Goal: Transaction & Acquisition: Book appointment/travel/reservation

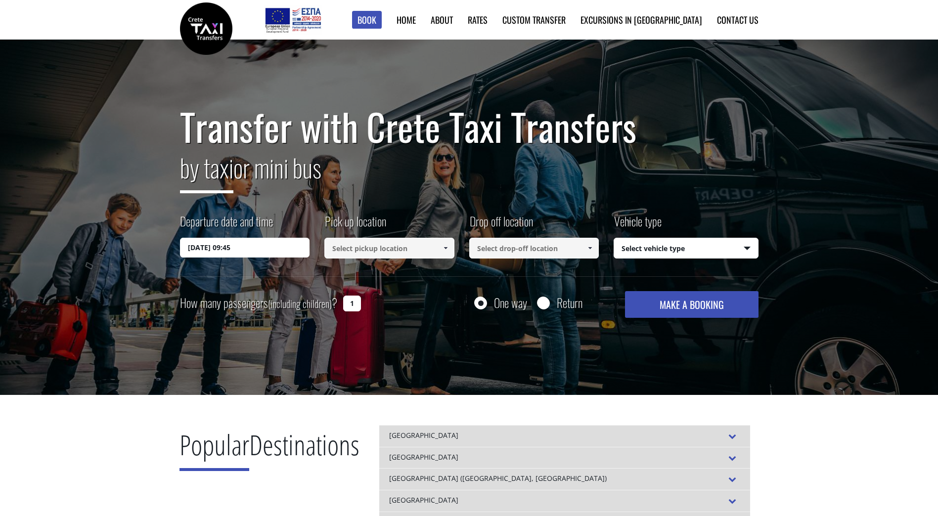
click at [278, 251] on input "[DATE] 09:45" at bounding box center [245, 248] width 130 height 20
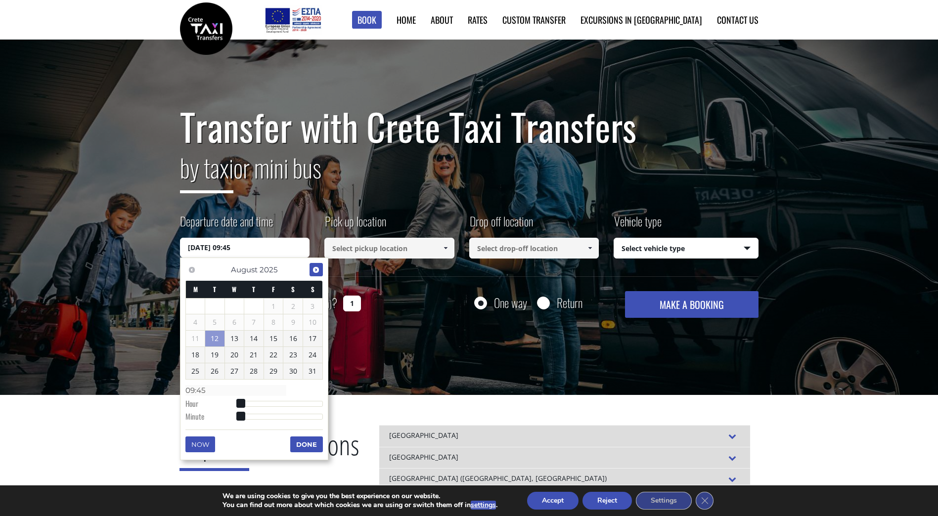
click at [316, 271] on span "Next" at bounding box center [316, 270] width 8 height 8
click at [190, 270] on span "Previous" at bounding box center [192, 270] width 8 height 8
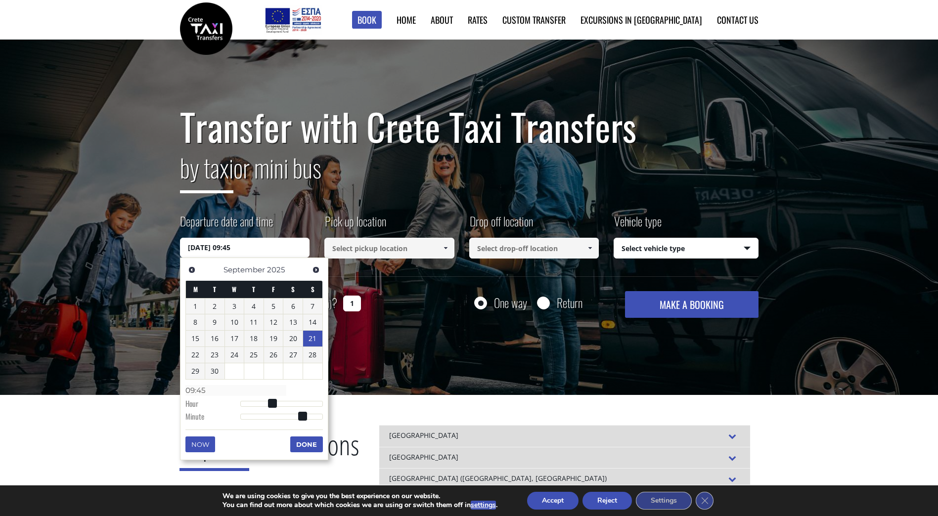
click at [322, 336] on table "M T W T F S S 1 2 3 4 5 6 7 8 9 10 11 12 13 14 15 16 17 18 19 20 21 22 23 24 25…" at bounding box center [254, 330] width 138 height 99
click at [305, 336] on link "21" at bounding box center [312, 339] width 19 height 16
type input "[DATE] 00:00"
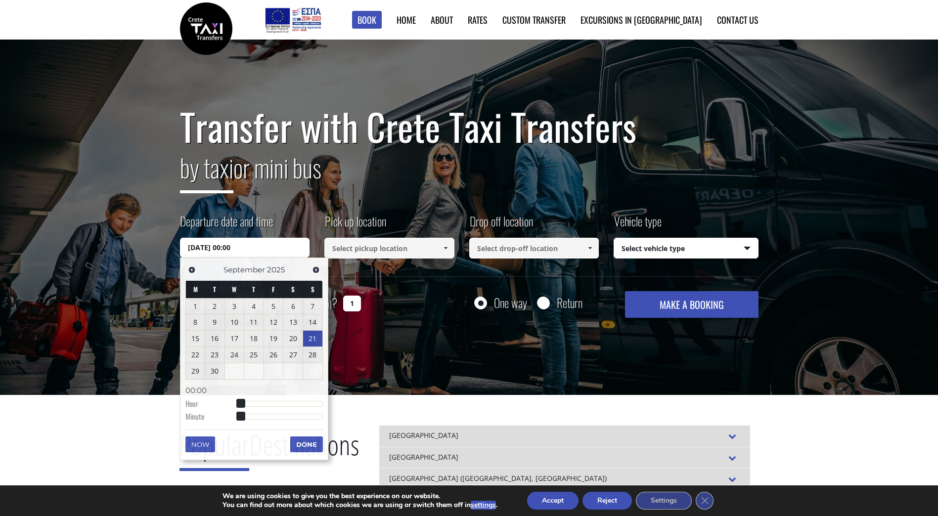
click at [355, 246] on input at bounding box center [389, 248] width 130 height 21
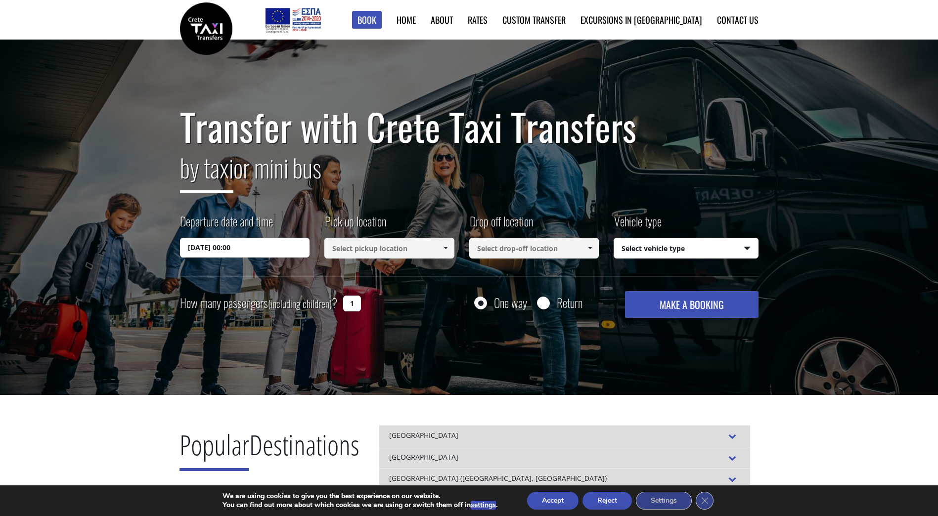
click at [356, 246] on input at bounding box center [389, 248] width 130 height 21
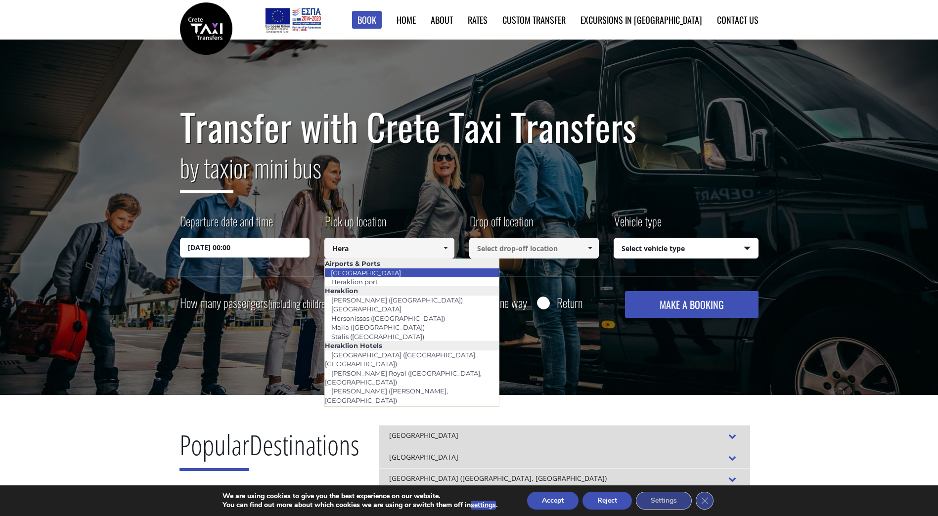
click at [416, 273] on li "[GEOGRAPHIC_DATA]" at bounding box center [412, 273] width 174 height 9
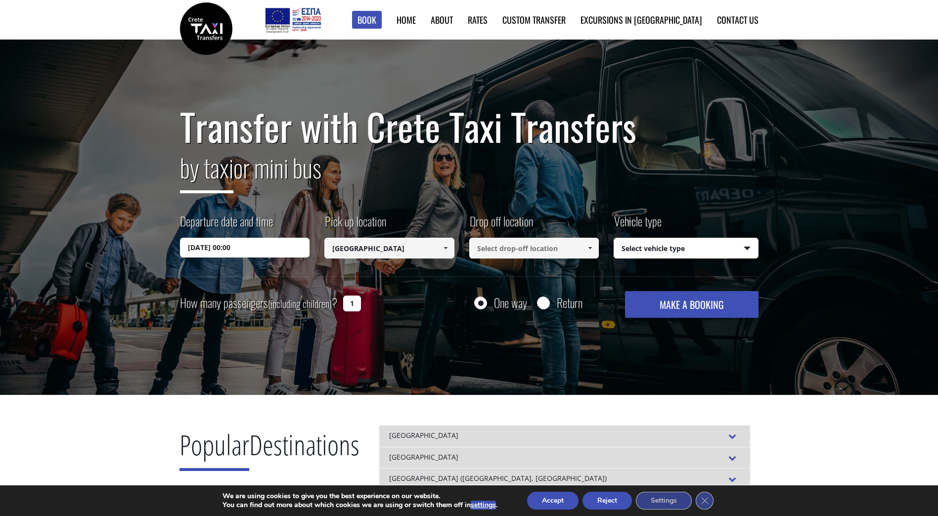
type input "[GEOGRAPHIC_DATA]"
click at [518, 251] on input at bounding box center [534, 248] width 130 height 21
type input "[PERSON_NAME] Ierapetra"
drag, startPoint x: 678, startPoint y: 256, endPoint x: 680, endPoint y: 249, distance: 7.2
click at [679, 256] on select "Select vehicle type Taxi (4 passengers) Mercedes E Class Mini Van (7 passengers…" at bounding box center [686, 248] width 144 height 21
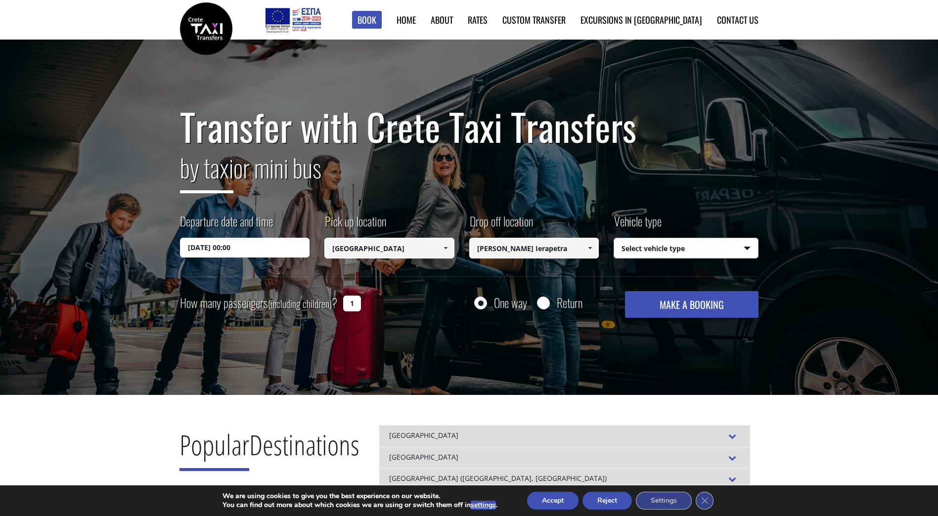
select select "540"
click at [614, 238] on select "Select vehicle type Taxi (4 passengers) Mercedes E Class Mini Van (7 passengers…" at bounding box center [686, 248] width 144 height 21
click at [354, 302] on input "1" at bounding box center [352, 304] width 18 height 16
type input "2"
click at [544, 302] on input "Return" at bounding box center [543, 304] width 12 height 12
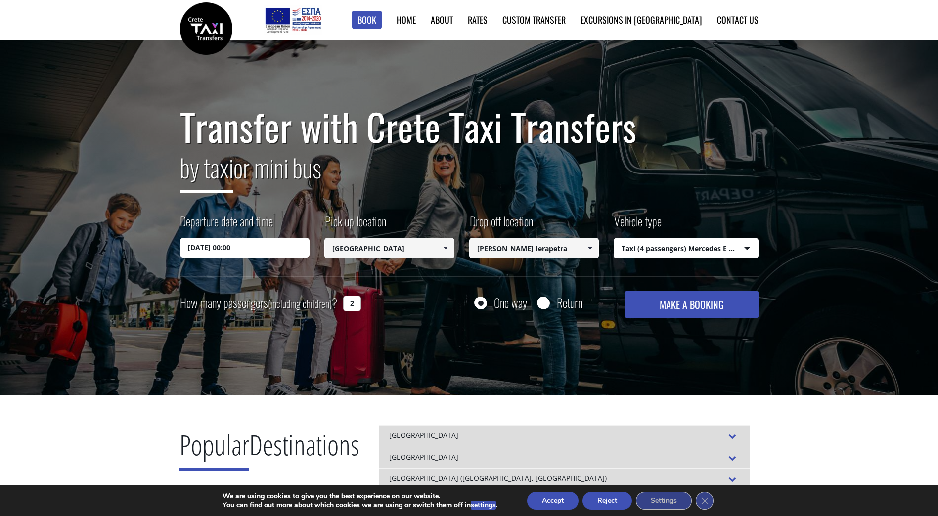
radio input "true"
type input "[PERSON_NAME] Ierapetra"
type input "[GEOGRAPHIC_DATA]"
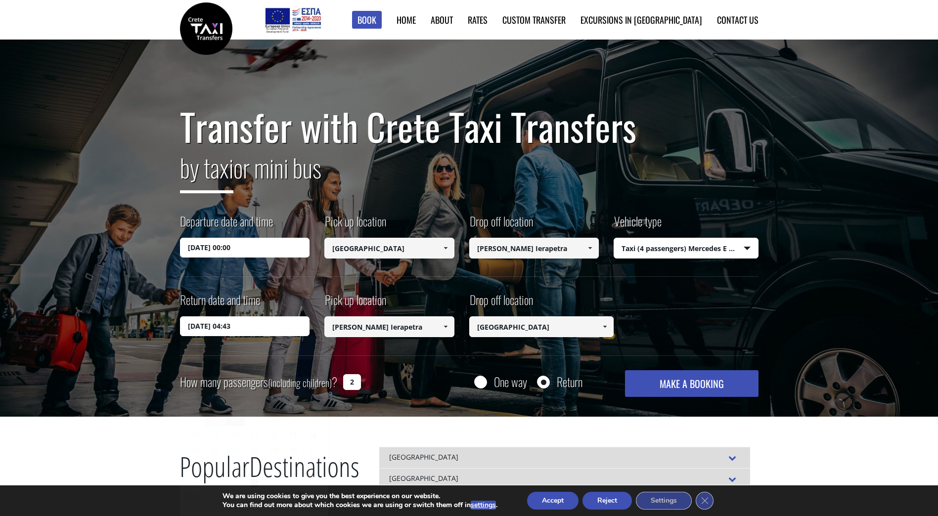
click at [260, 325] on input "[DATE] 04:43" at bounding box center [245, 327] width 130 height 20
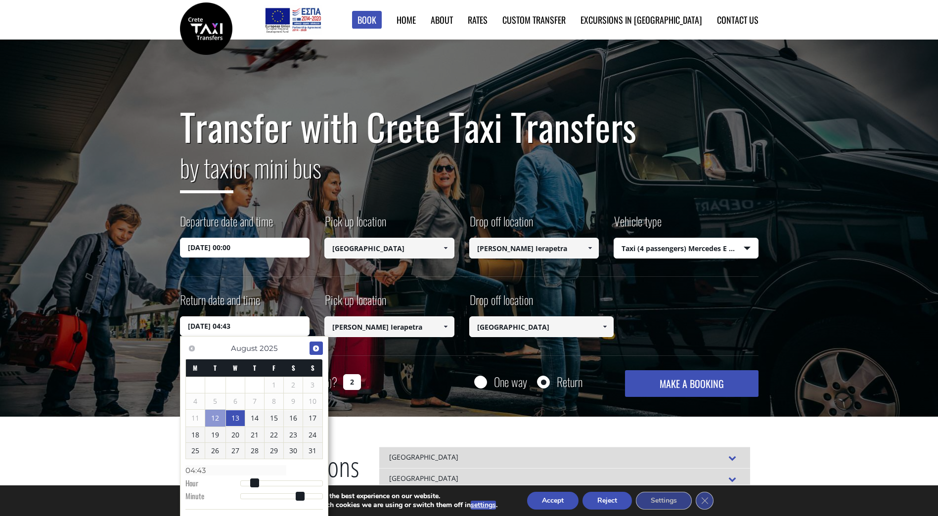
click at [315, 348] on span "Next" at bounding box center [316, 349] width 8 height 8
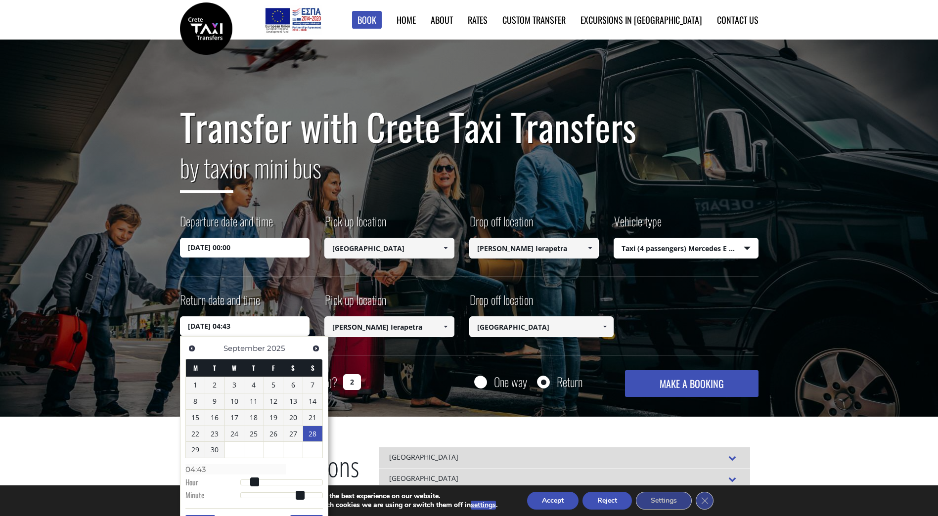
click at [305, 432] on link "28" at bounding box center [312, 434] width 19 height 16
type input "[DATE] 04:43"
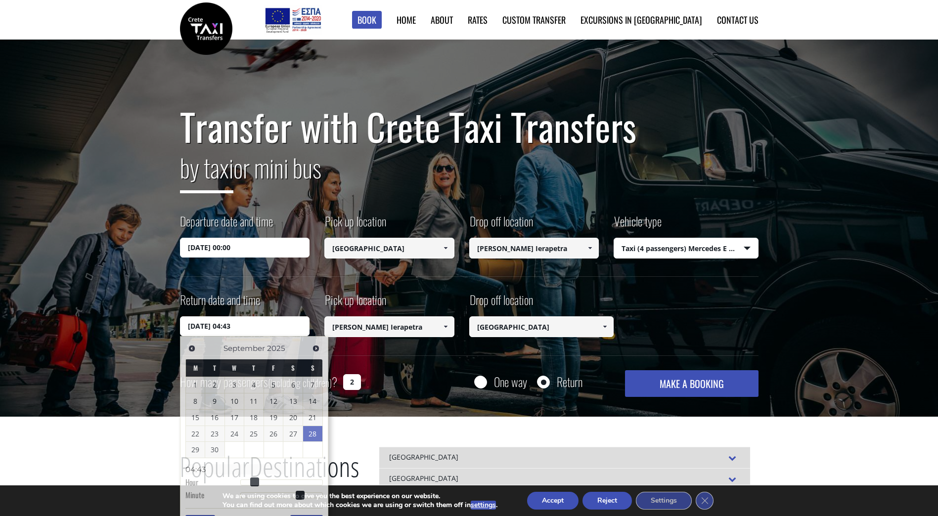
drag, startPoint x: 368, startPoint y: 332, endPoint x: 379, endPoint y: 330, distance: 11.2
click at [368, 332] on input "[PERSON_NAME] Ierapetra" at bounding box center [389, 327] width 130 height 21
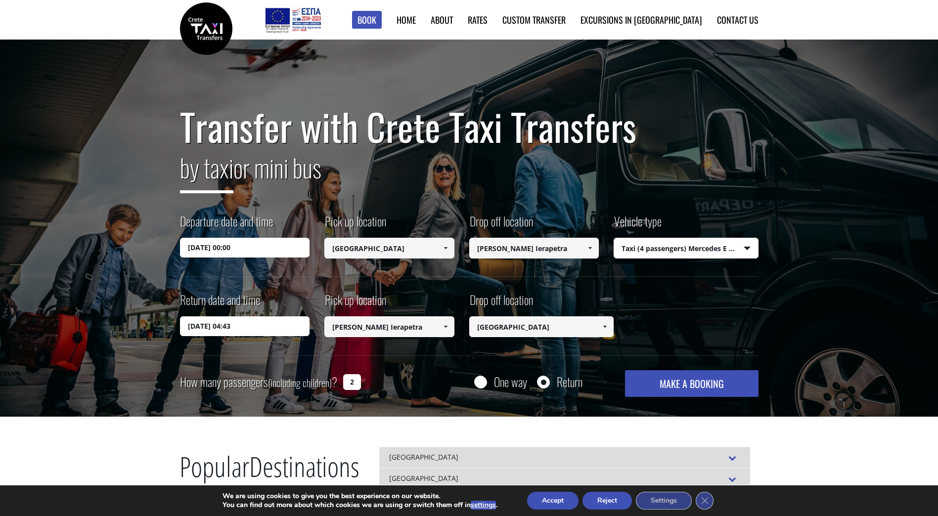
click at [555, 329] on input "[GEOGRAPHIC_DATA]" at bounding box center [541, 327] width 145 height 21
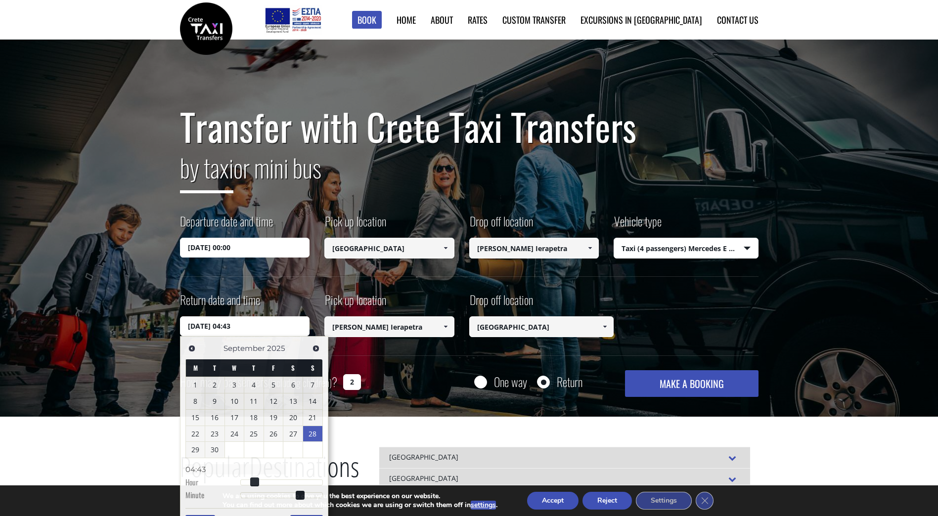
drag, startPoint x: 235, startPoint y: 330, endPoint x: 275, endPoint y: 319, distance: 41.5
click at [275, 319] on input "[DATE] 04:43" at bounding box center [245, 327] width 130 height 20
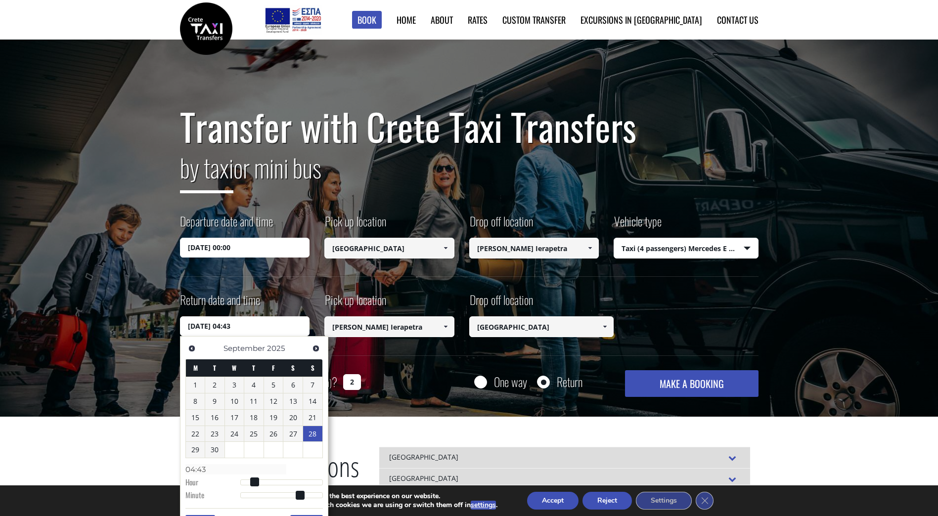
click at [238, 239] on input "[DATE] 00:00" at bounding box center [245, 248] width 130 height 20
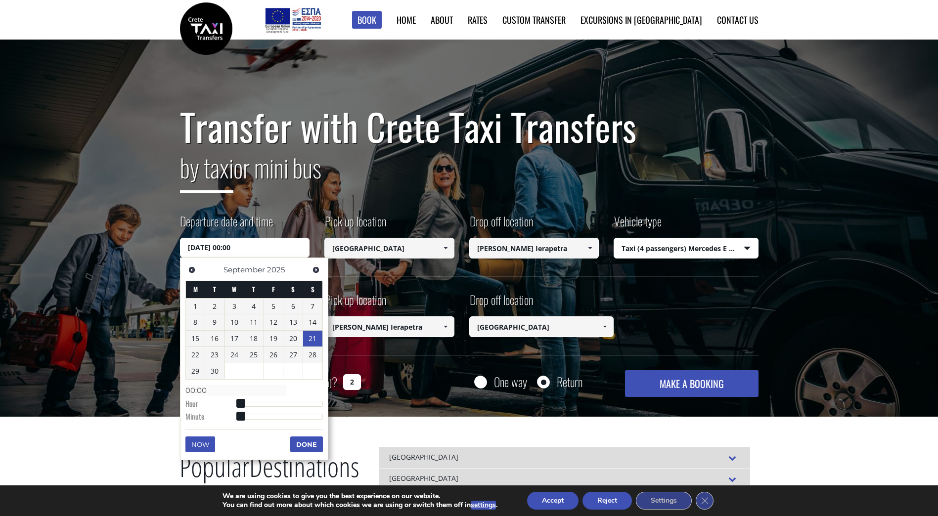
click at [253, 249] on input "[DATE] 00:00" at bounding box center [245, 248] width 130 height 20
type input "[DATE] 01:00"
type input "01:00"
type input "[DATE] 02:00"
type input "02:00"
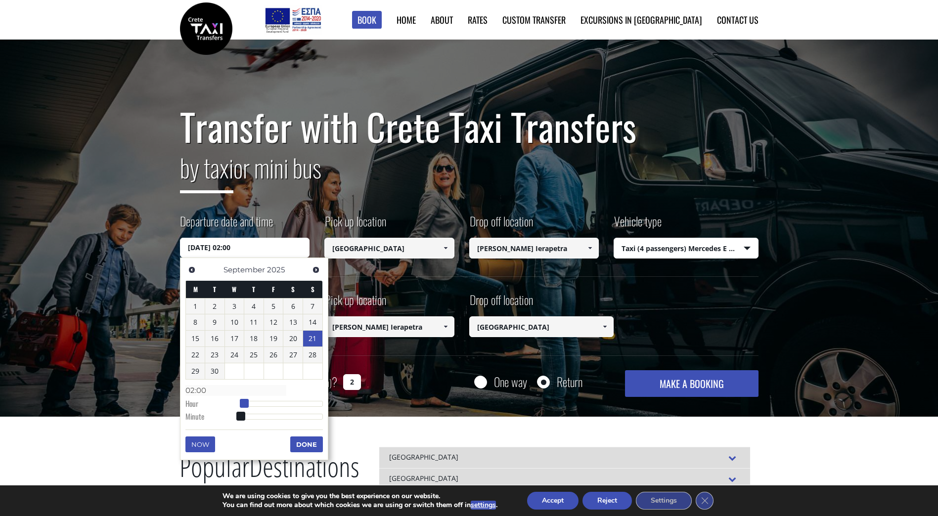
type input "[DATE] 03:00"
type input "03:00"
type input "[DATE] 04:00"
type input "04:00"
type input "[DATE] 05:00"
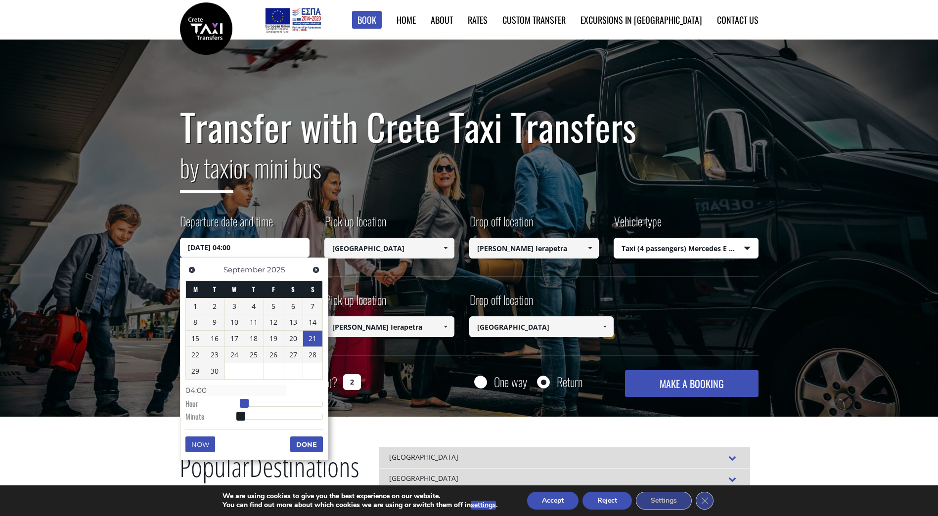
type input "05:00"
type input "[DATE] 06:00"
type input "06:00"
type input "[DATE] 07:00"
type input "07:00"
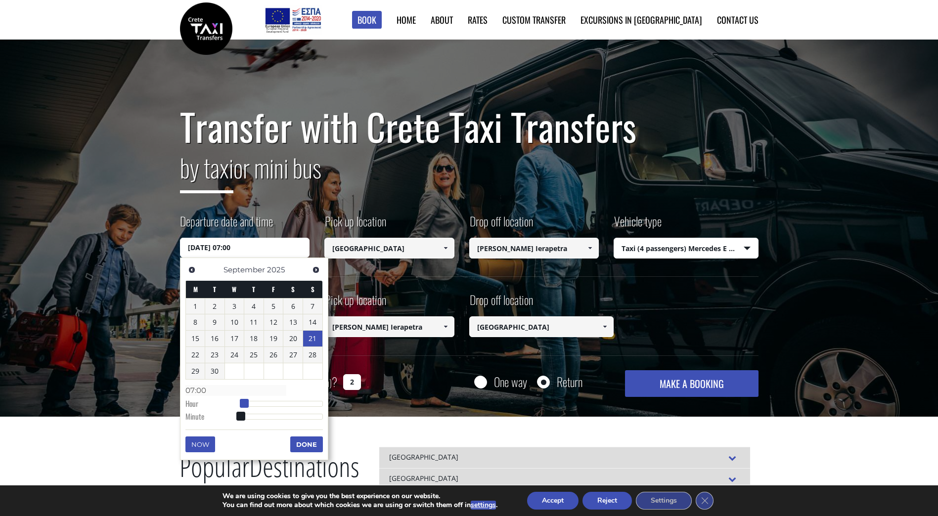
type input "[DATE] 08:00"
type input "08:00"
type input "[DATE] 09:00"
type input "09:00"
type input "[DATE] 10:00"
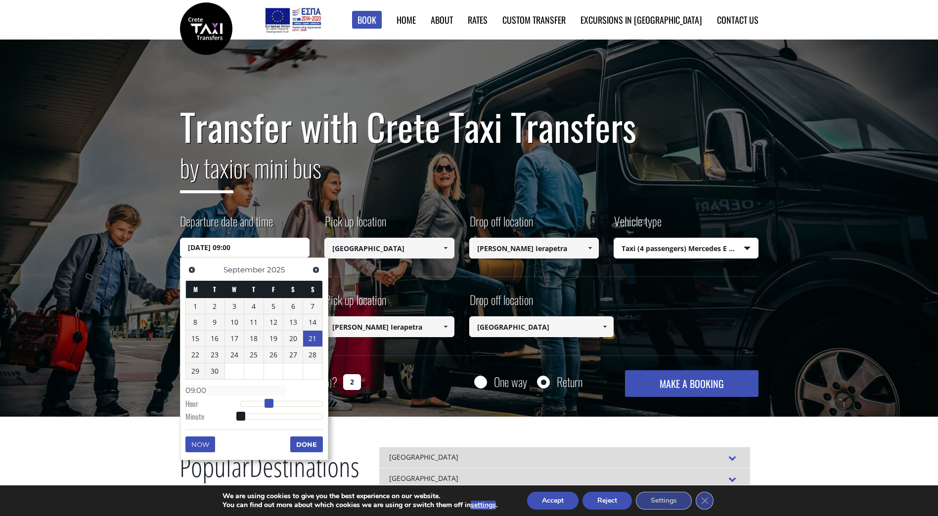
type input "10:00"
type input "[DATE] 11:00"
type input "11:00"
type input "[DATE] 12:00"
type input "12:00"
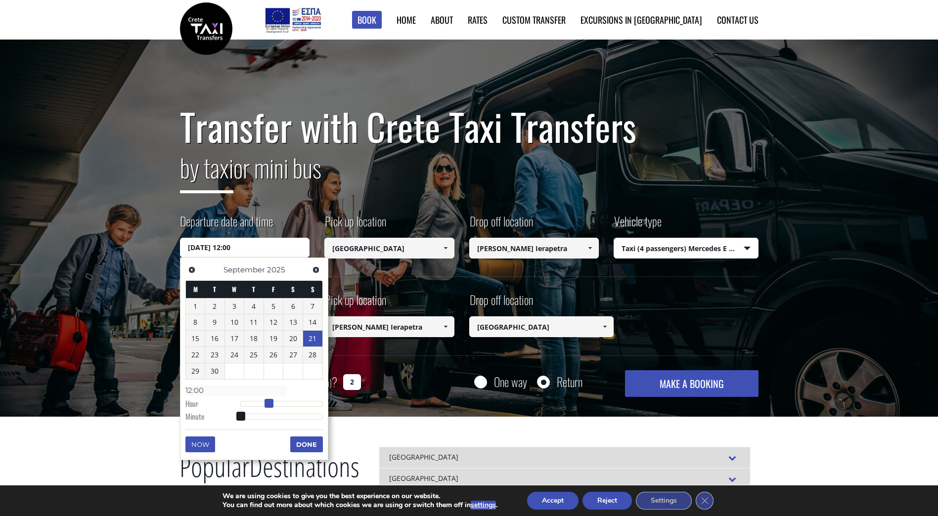
type input "[DATE] 14:00"
type input "14:00"
type input "[DATE] 15:00"
type input "15:00"
type input "[DATE] 16:00"
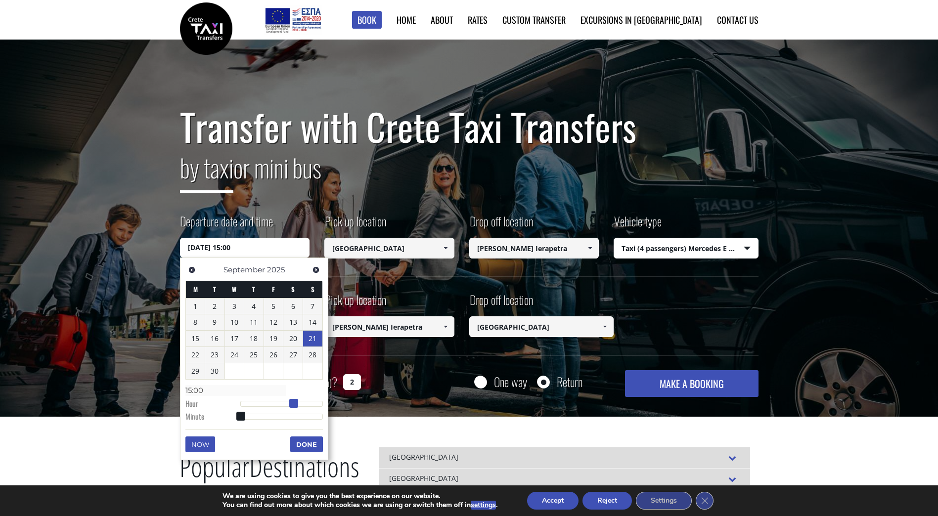
type input "16:00"
type input "[DATE] 17:00"
type input "17:00"
type input "[DATE] 18:00"
type input "18:00"
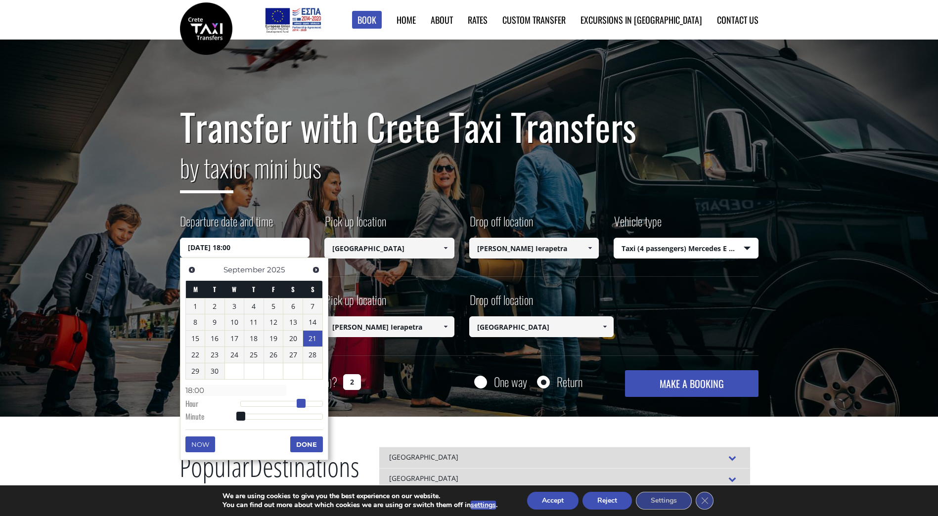
type input "[DATE] 19:00"
type input "19:00"
type input "[DATE] 20:00"
type input "20:00"
type input "[DATE] 21:00"
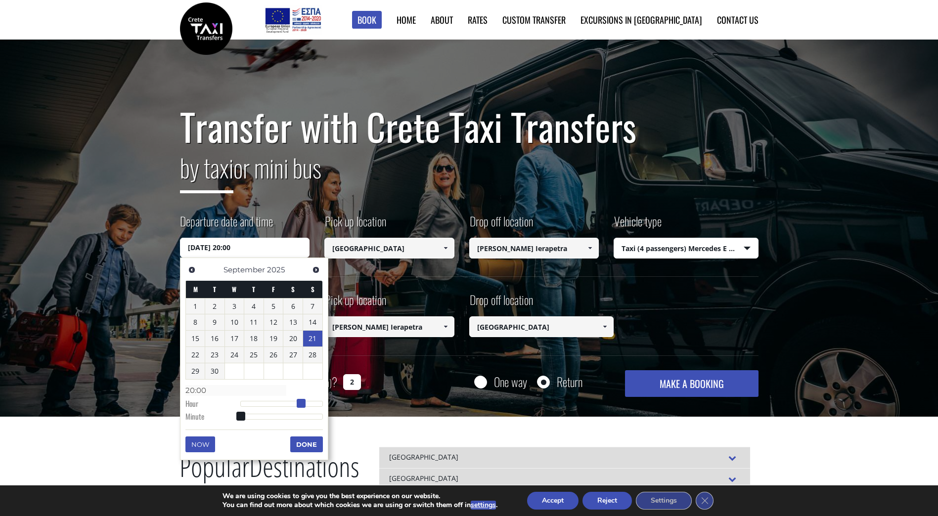
type input "21:00"
type input "[DATE] 20:00"
type input "20:00"
drag, startPoint x: 242, startPoint y: 401, endPoint x: 312, endPoint y: 407, distance: 70.0
click at [312, 407] on span at bounding box center [311, 403] width 9 height 9
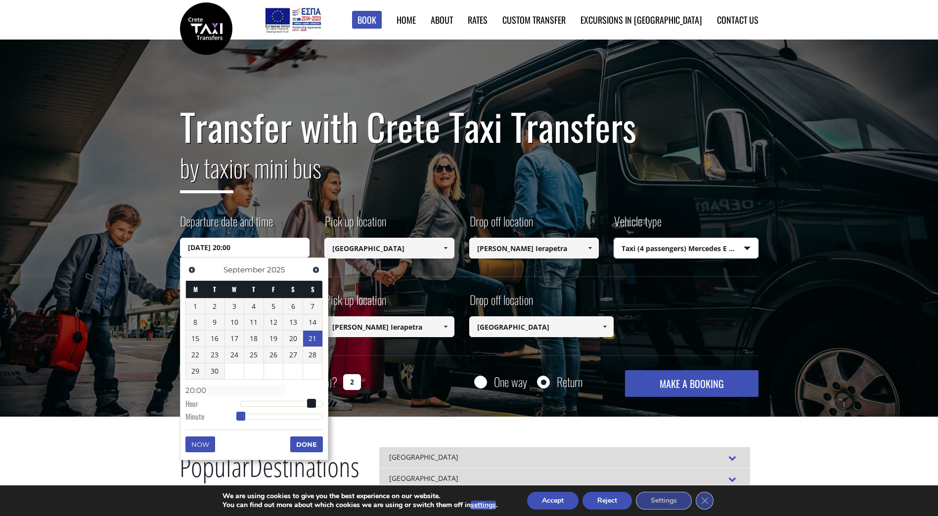
type input "[DATE] 20:01"
type input "20:01"
type input "[DATE] 20:03"
type input "20:03"
type input "[DATE] 20:05"
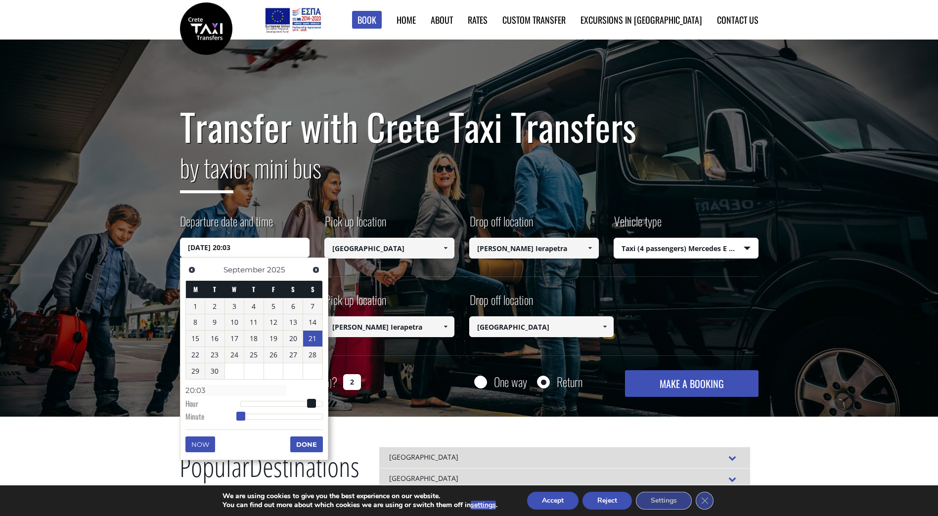
type input "20:05"
type input "[DATE] 20:07"
type input "20:07"
type input "[DATE] 20:08"
type input "20:08"
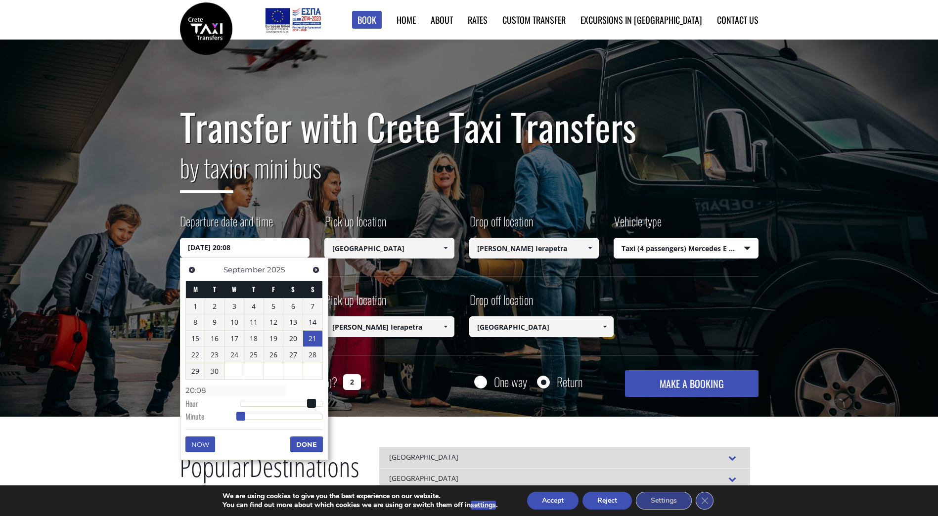
type input "[DATE] 20:10"
type input "20:10"
type input "[DATE] 20:11"
type input "20:11"
type input "[DATE] 20:14"
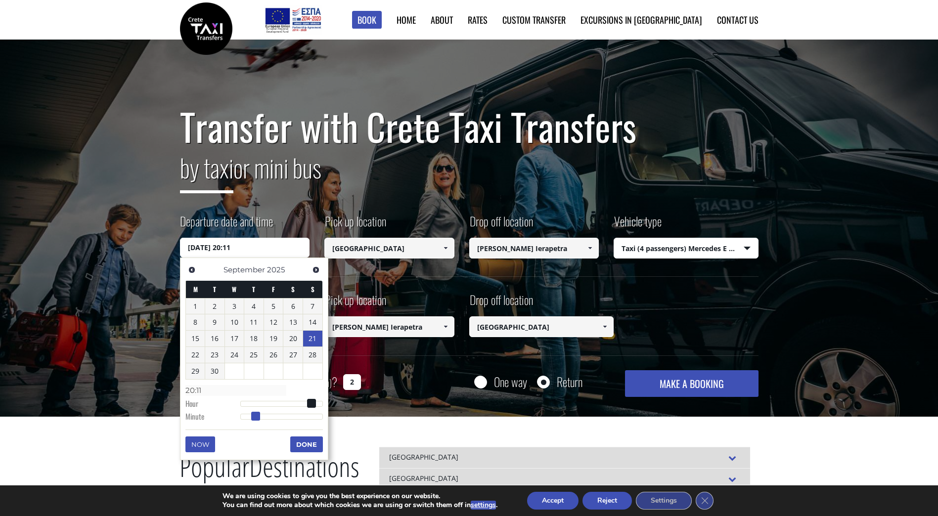
type input "20:14"
type input "[DATE] 20:16"
type input "20:16"
type input "[DATE] 20:18"
type input "20:18"
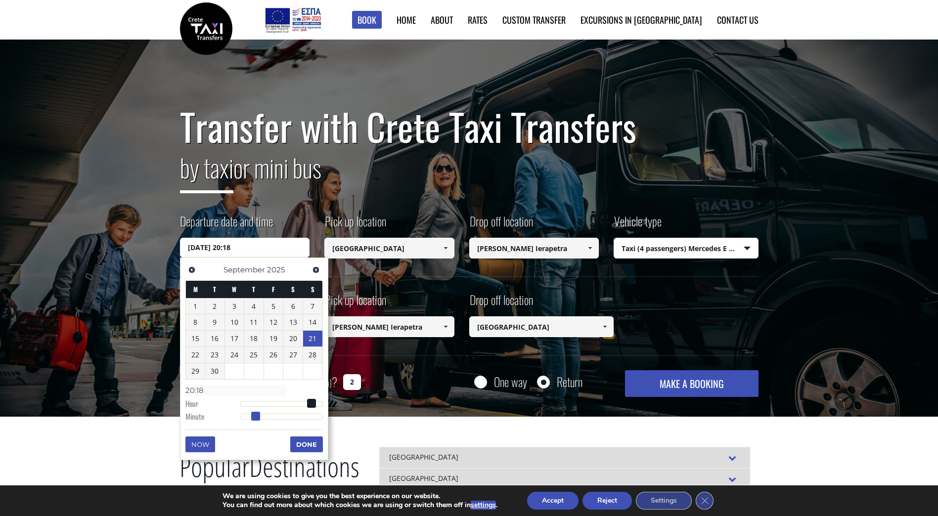
type input "[DATE] 20:19"
type input "20:19"
type input "[DATE] 20:18"
type input "20:18"
type input "[DATE] 20:17"
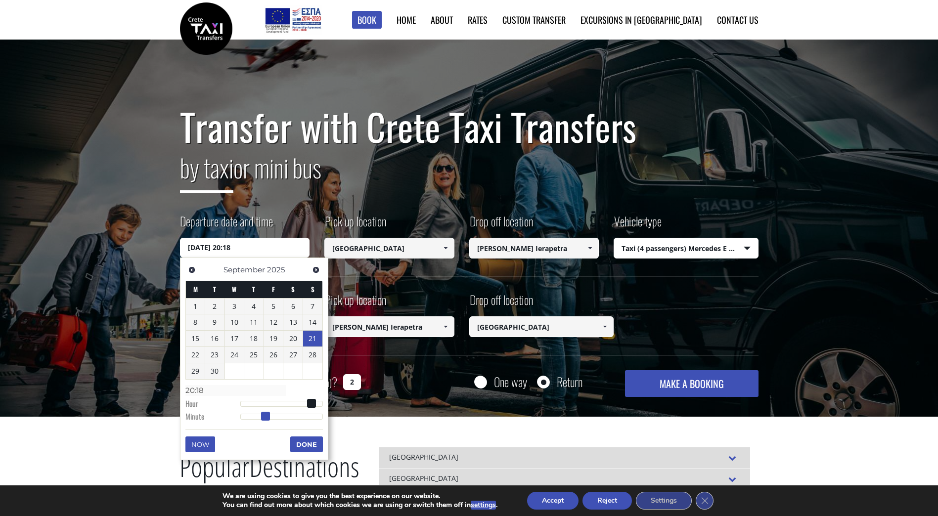
type input "20:17"
type input "[DATE] 20:16"
type input "20:16"
type input "[DATE] 20:15"
type input "20:15"
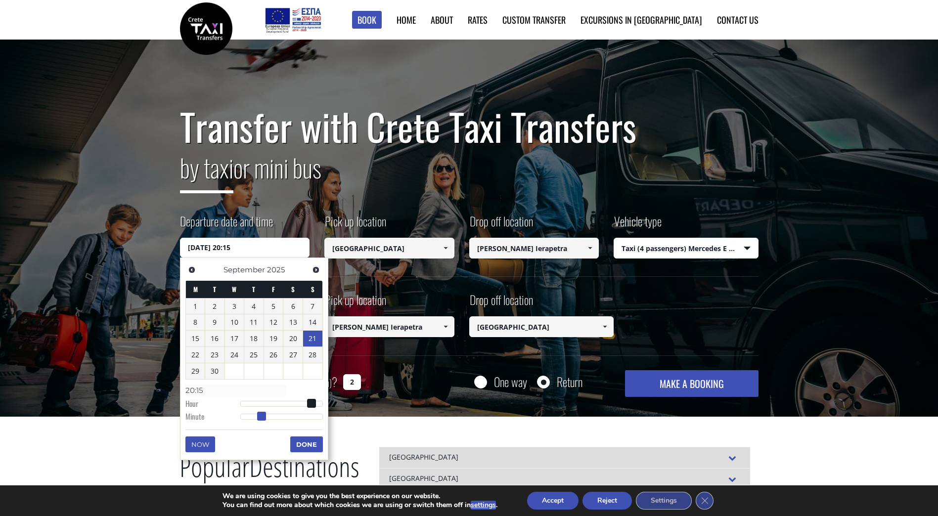
drag, startPoint x: 241, startPoint y: 419, endPoint x: 262, endPoint y: 417, distance: 20.3
click at [262, 417] on span at bounding box center [261, 416] width 9 height 9
click at [300, 446] on button "Done" at bounding box center [306, 445] width 33 height 16
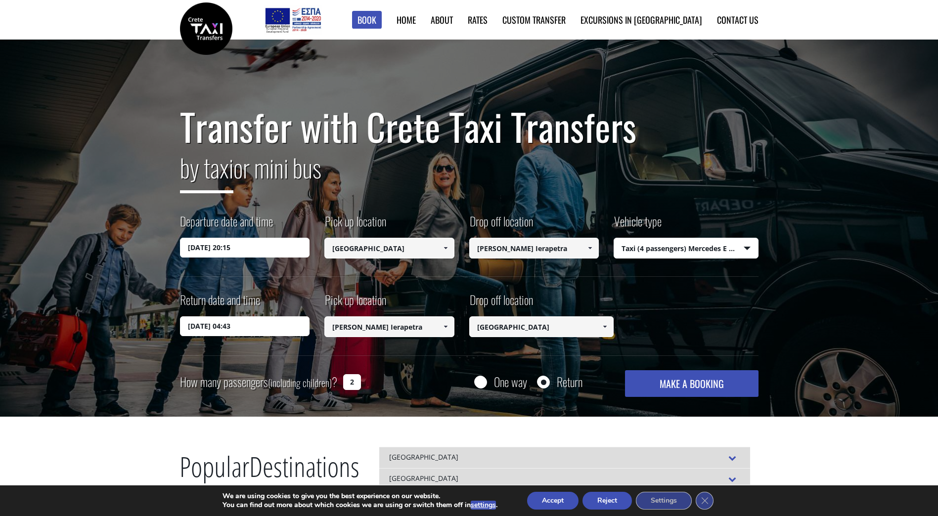
click at [270, 329] on input "[DATE] 04:43" at bounding box center [245, 327] width 130 height 20
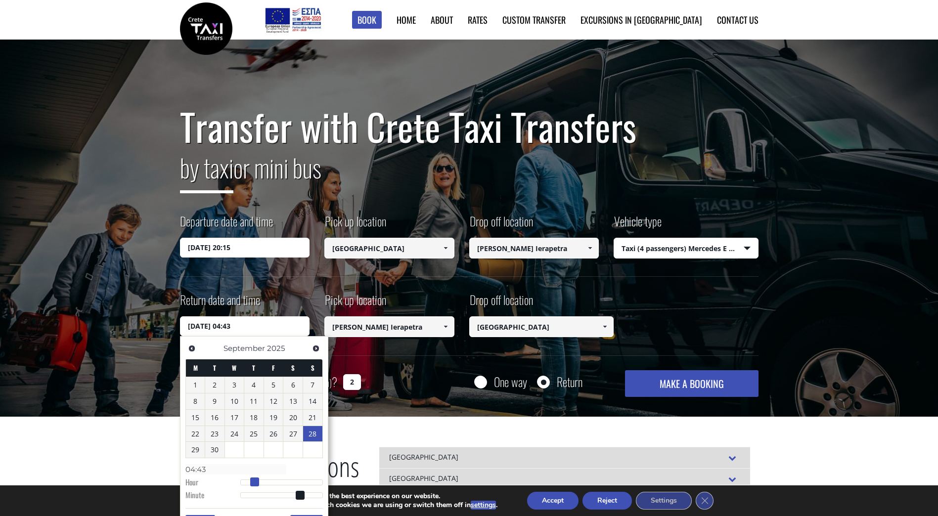
type input "[DATE] 05:43"
type input "05:43"
type input "[DATE] 06:43"
type input "06:43"
type input "[DATE] 07:43"
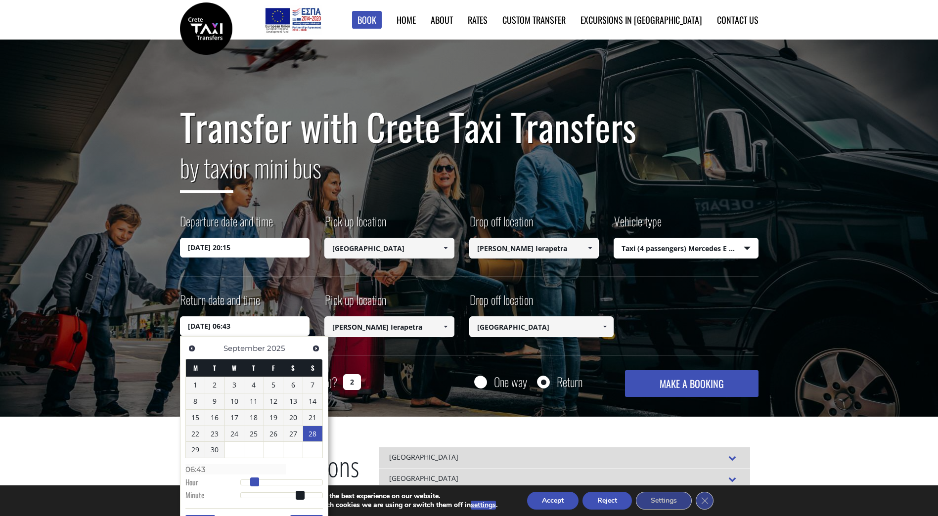
type input "07:43"
type input "[DATE] 08:43"
type input "08:43"
type input "[DATE] 09:43"
type input "09:43"
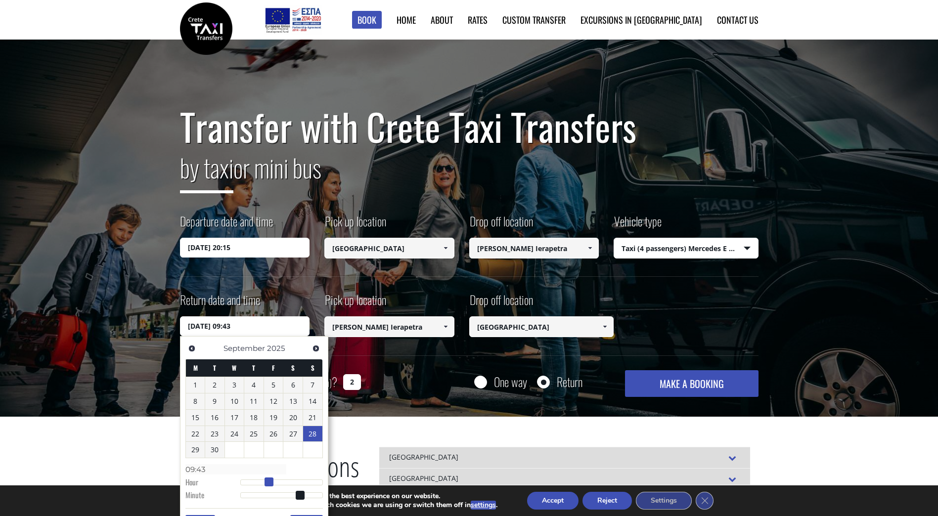
type input "[DATE] 10:43"
type input "10:43"
type input "[DATE] 11:43"
type input "11:43"
type input "[DATE] 12:43"
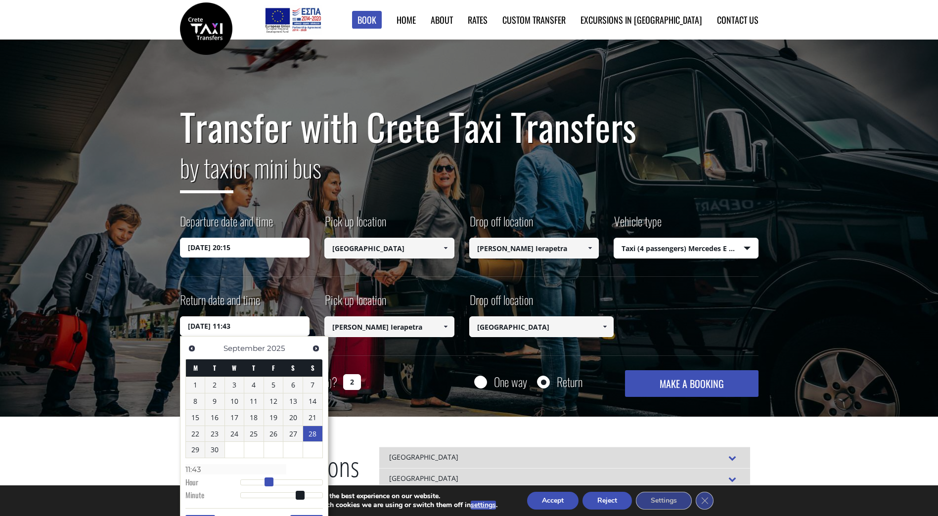
type input "12:43"
type input "[DATE] 13:43"
type input "13:43"
type input "[DATE] 14:43"
type input "14:43"
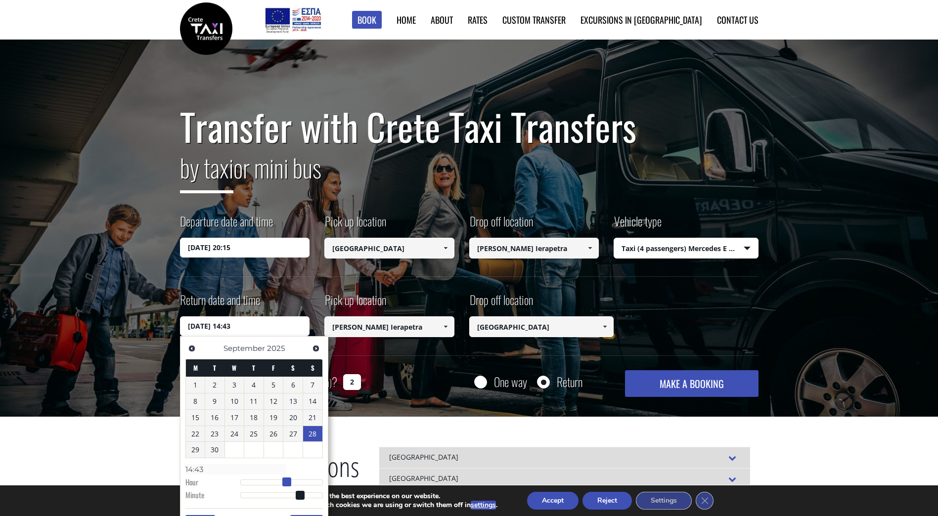
type input "[DATE] 15:43"
type input "15:43"
type input "[DATE] 16:43"
type input "16:43"
type input "[DATE] 17:43"
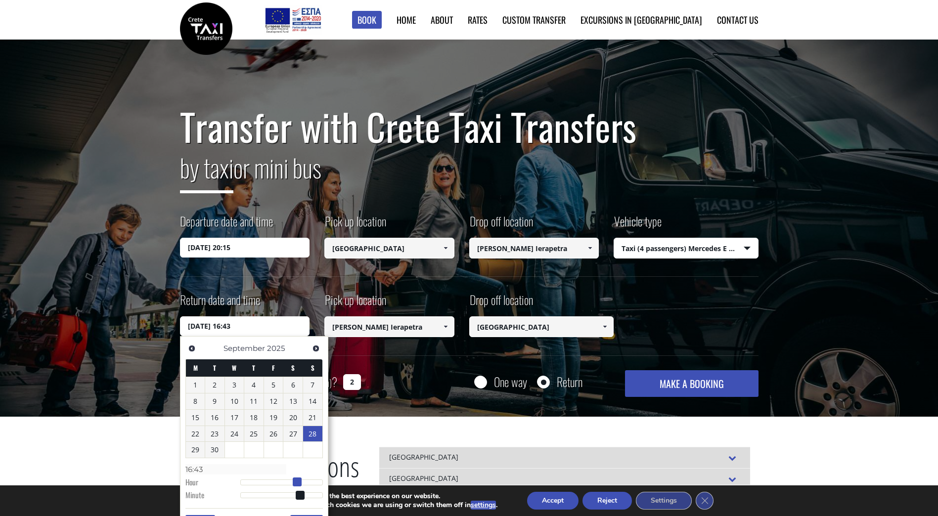
type input "17:43"
drag, startPoint x: 256, startPoint y: 480, endPoint x: 302, endPoint y: 483, distance: 46.1
click at [302, 483] on span at bounding box center [301, 482] width 9 height 9
type input "[DATE] 17:42"
type input "17:42"
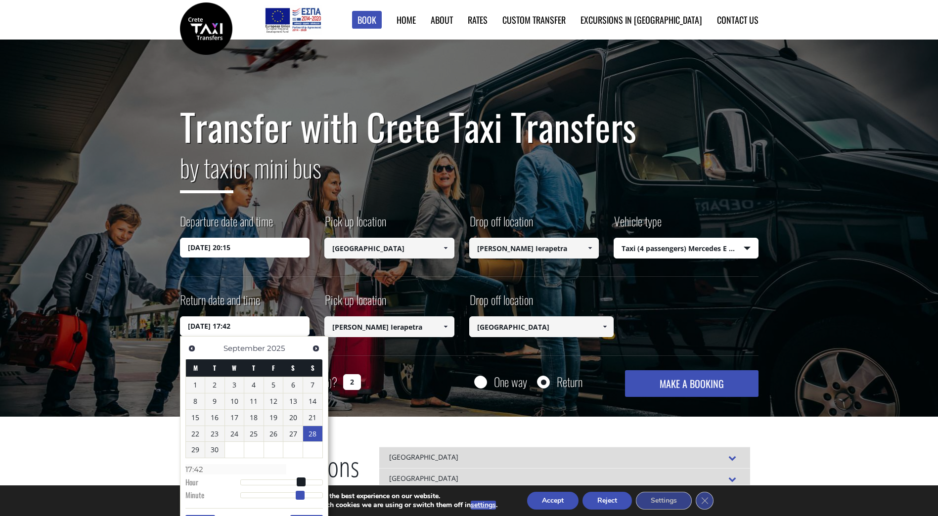
type input "[DATE] 17:41"
type input "17:41"
type input "[DATE] 17:40"
type input "17:40"
type input "[DATE] 17:39"
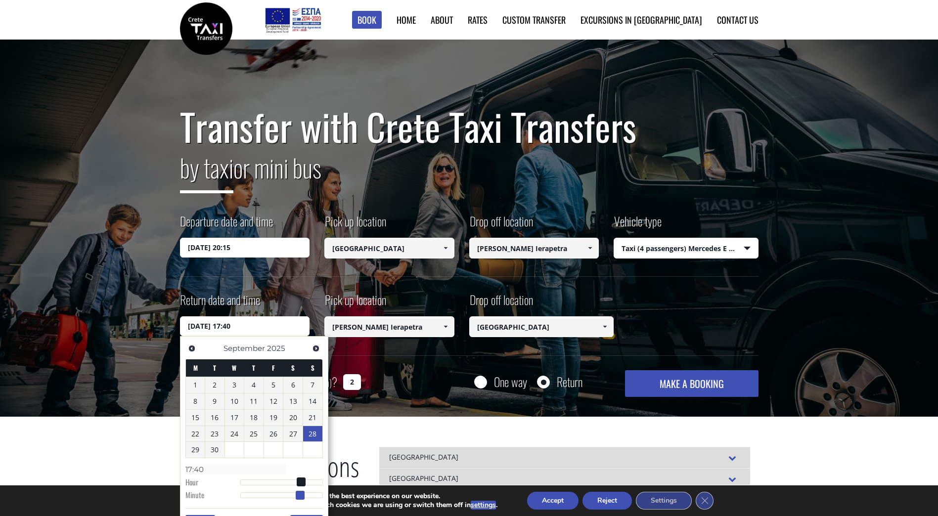
type input "17:39"
type input "[DATE] 17:38"
type input "17:38"
type input "[DATE] 17:39"
type input "17:39"
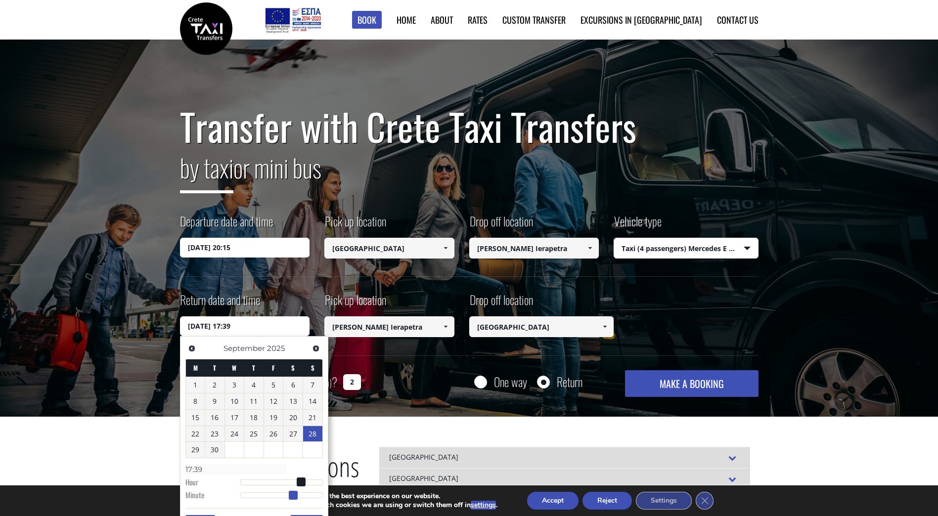
type input "[DATE] 17:40"
type input "17:40"
type input "[DATE] 17:41"
type input "17:41"
type input "[DATE] 17:42"
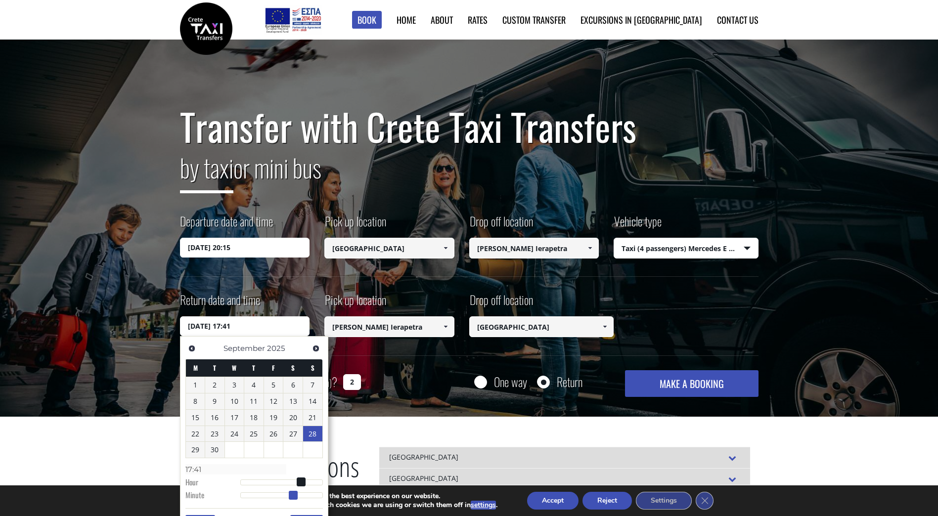
type input "17:42"
type input "[DATE] 17:43"
type input "17:43"
type input "[DATE] 17:42"
type input "17:42"
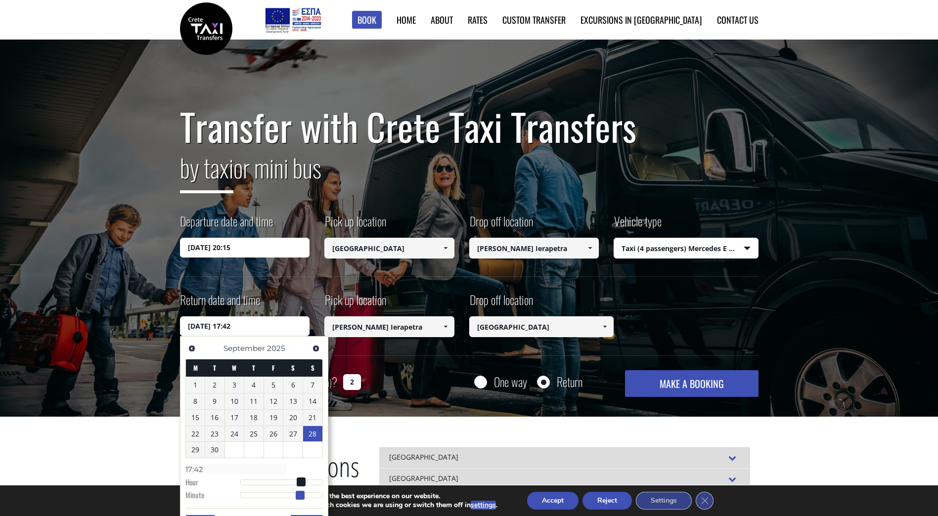
type input "[DATE] 17:41"
type input "17:41"
type input "[DATE] 17:40"
type input "17:40"
type input "[DATE] 17:39"
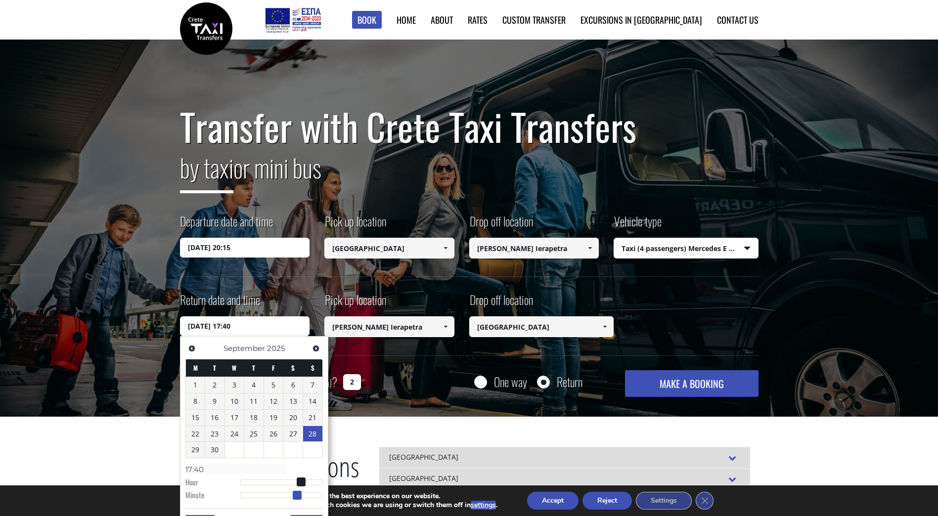
type input "17:39"
type input "[DATE] 17:38"
type input "17:38"
type input "[DATE] 17:37"
type input "17:37"
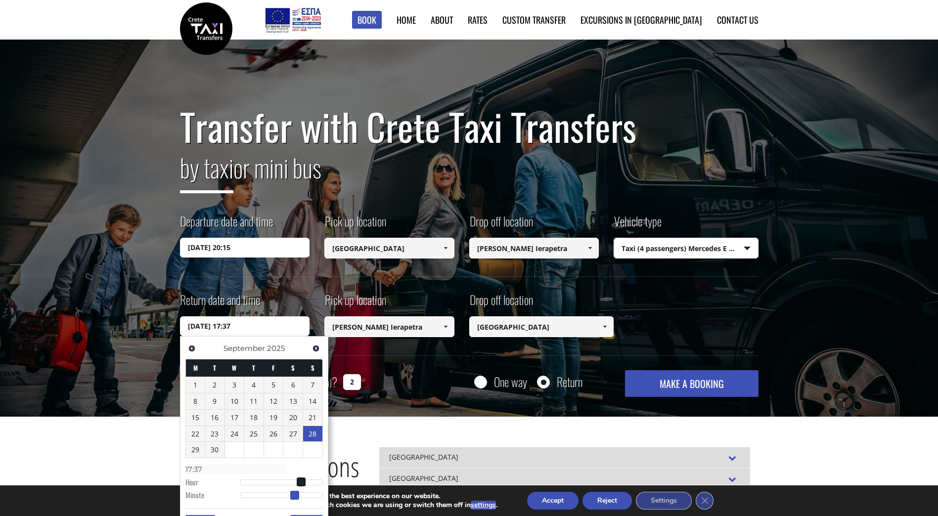
type input "[DATE] 17:36"
type input "17:36"
type input "[DATE] 17:35"
type input "17:35"
type input "[DATE] 17:34"
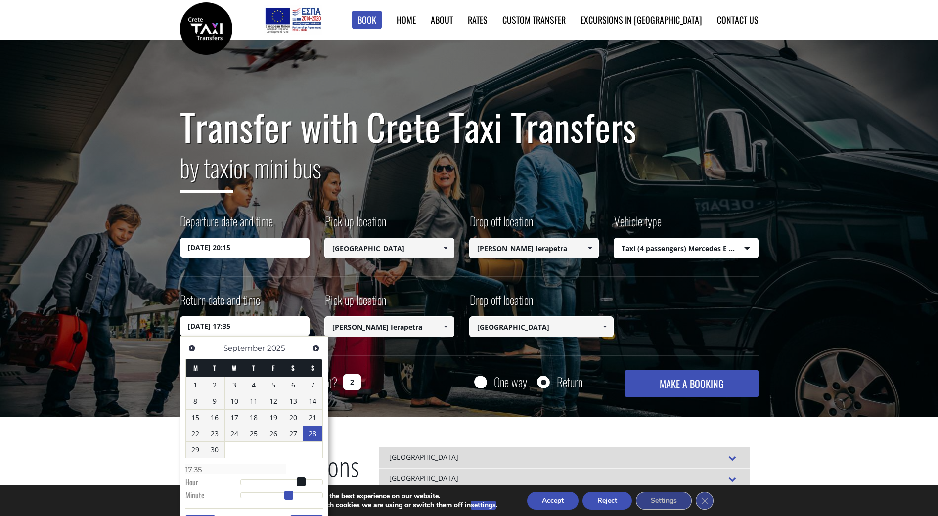
type input "17:34"
type input "[DATE] 17:33"
type input "17:33"
type input "[DATE] 17:32"
type input "17:32"
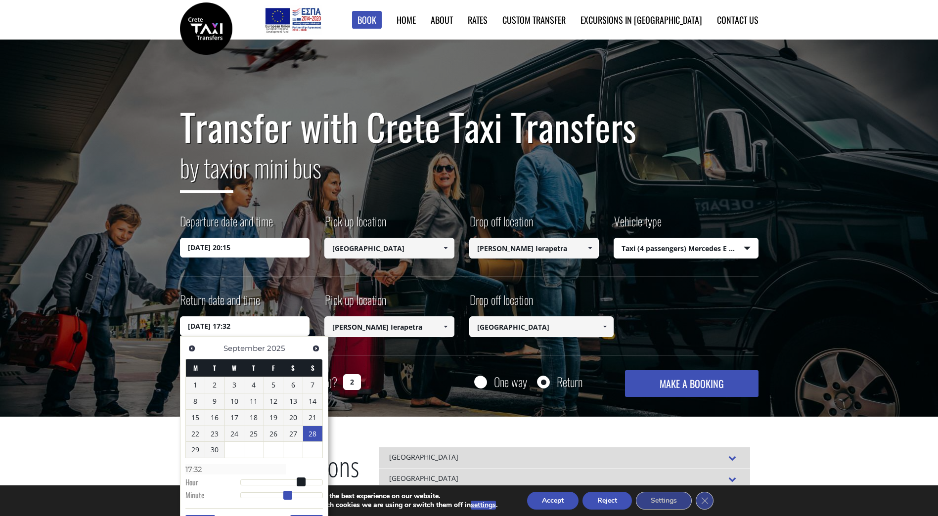
type input "[DATE] 17:31"
type input "17:31"
type input "[DATE] 17:30"
type input "17:30"
type input "[DATE] 17:29"
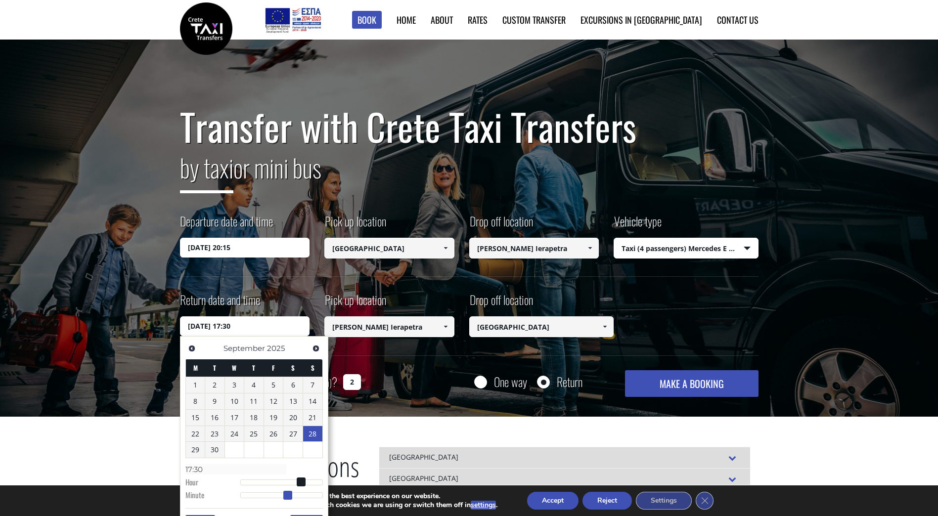
type input "17:29"
type input "[DATE] 17:28"
type input "17:28"
type input "[DATE] 17:27"
type input "17:27"
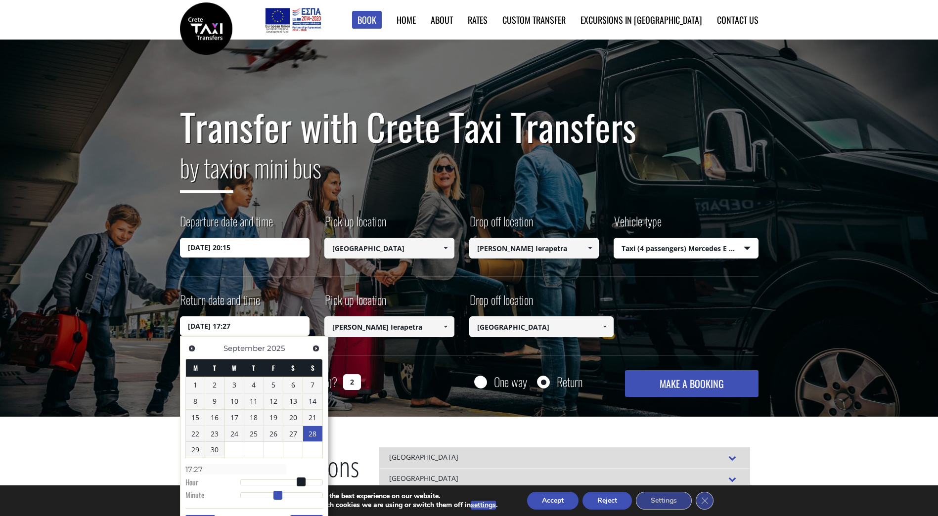
type input "[DATE] 17:26"
type input "17:26"
type input "[DATE] 17:25"
type input "17:25"
type input "[DATE] 17:24"
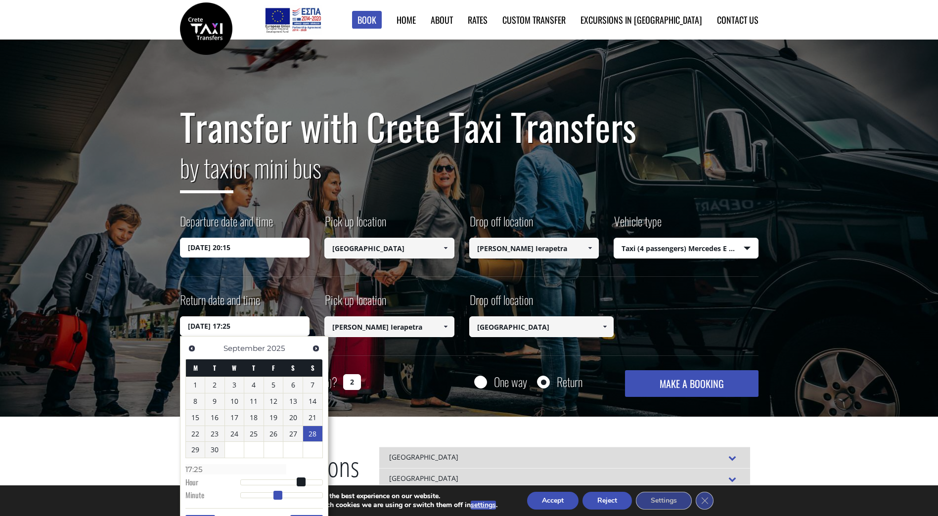
type input "17:24"
type input "[DATE] 17:23"
type input "17:23"
type input "[DATE] 17:22"
type input "17:22"
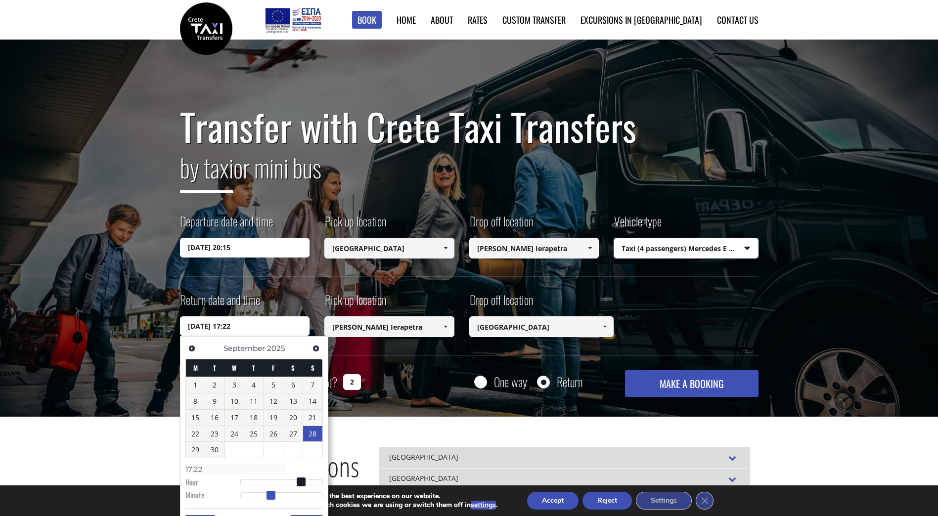
type input "[DATE] 17:21"
type input "17:21"
type input "[DATE] 17:20"
type input "17:20"
type input "[DATE] 17:19"
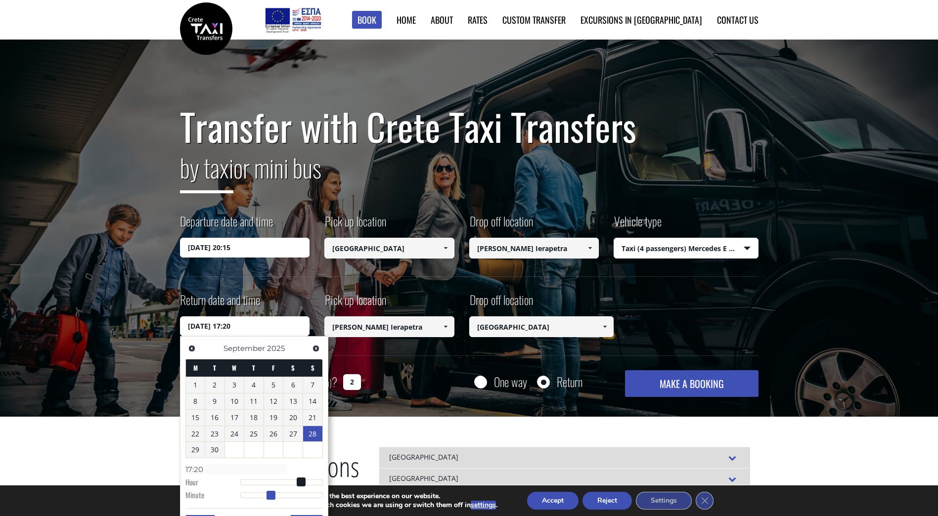
type input "17:19"
type input "[DATE] 17:18"
type input "17:18"
type input "[DATE] 17:17"
type input "17:17"
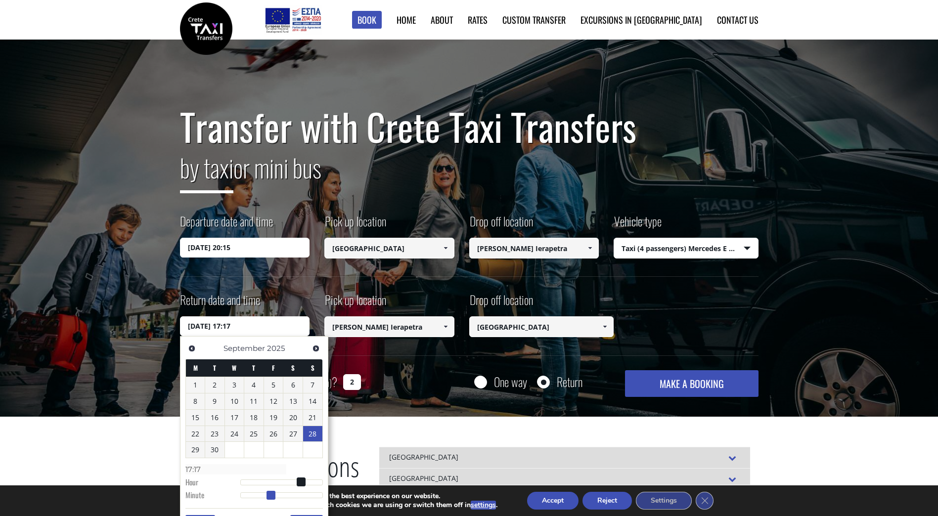
type input "[DATE] 17:16"
type input "17:16"
type input "[DATE] 17:15"
type input "17:15"
type input "[DATE] 17:13"
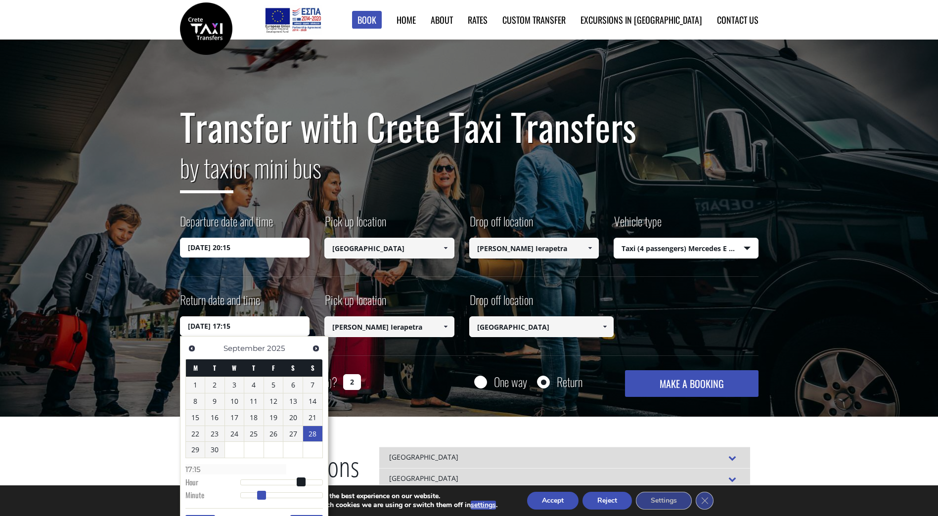
type input "17:13"
type input "[DATE] 17:12"
type input "17:12"
type input "[DATE] 17:11"
type input "17:11"
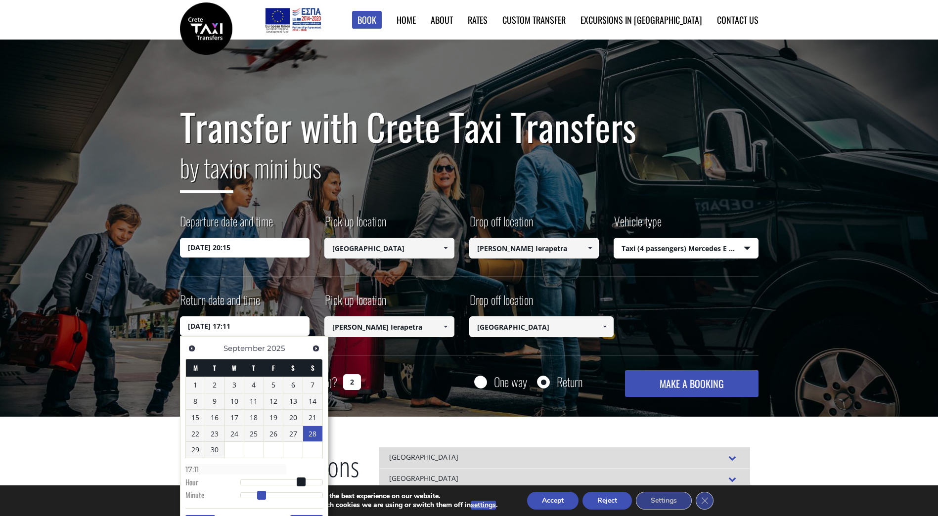
type input "[DATE] 17:10"
type input "17:10"
type input "[DATE] 17:09"
type input "17:09"
type input "[DATE] 17:08"
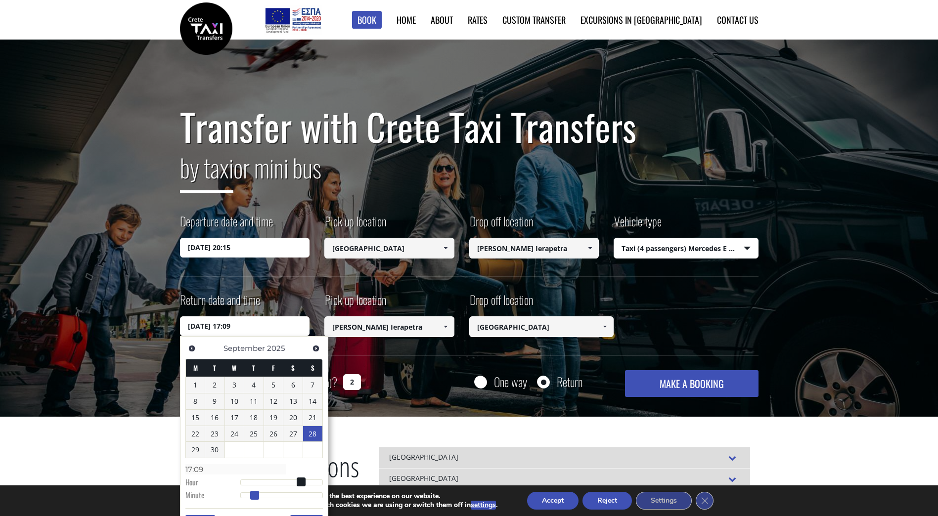
type input "17:08"
type input "[DATE] 17:07"
type input "17:07"
type input "[DATE] 17:06"
type input "17:06"
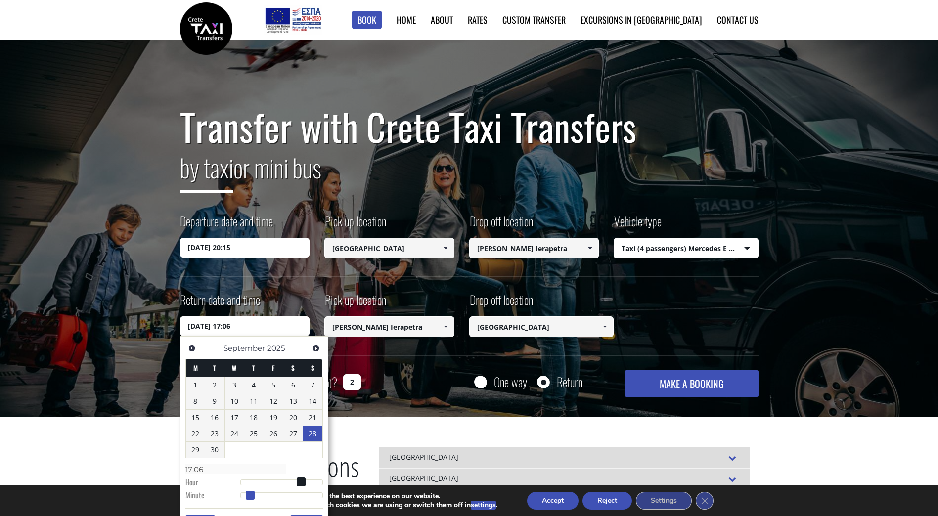
type input "[DATE] 17:05"
drag, startPoint x: 297, startPoint y: 498, endPoint x: 230, endPoint y: 492, distance: 67.0
click at [230, 494] on dl "Time 17:00 Hour Minute Second Millisecond Microsecond Time Zone -1200 -1100 -10…" at bounding box center [254, 482] width 138 height 42
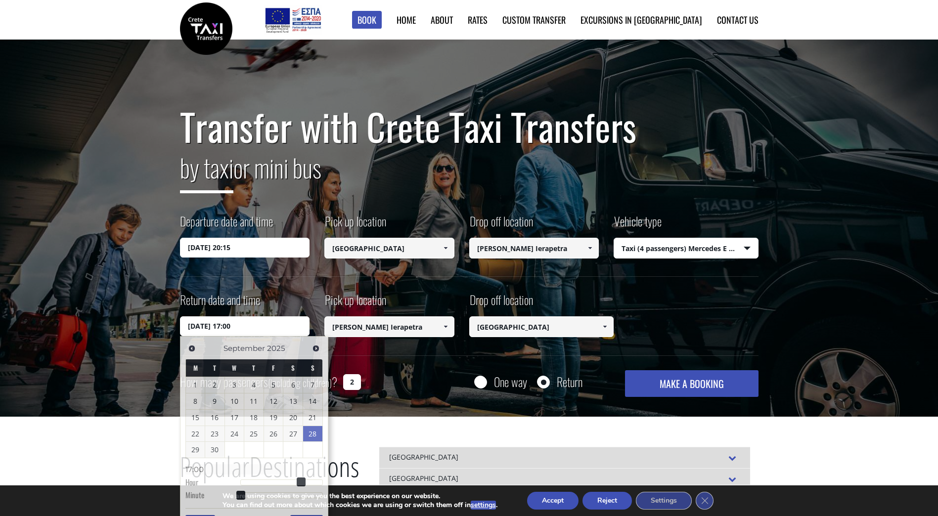
click at [405, 400] on div "Transfer with Crete Taxi Transfers by taxi or mini bus Departure date and time …" at bounding box center [469, 229] width 938 height 378
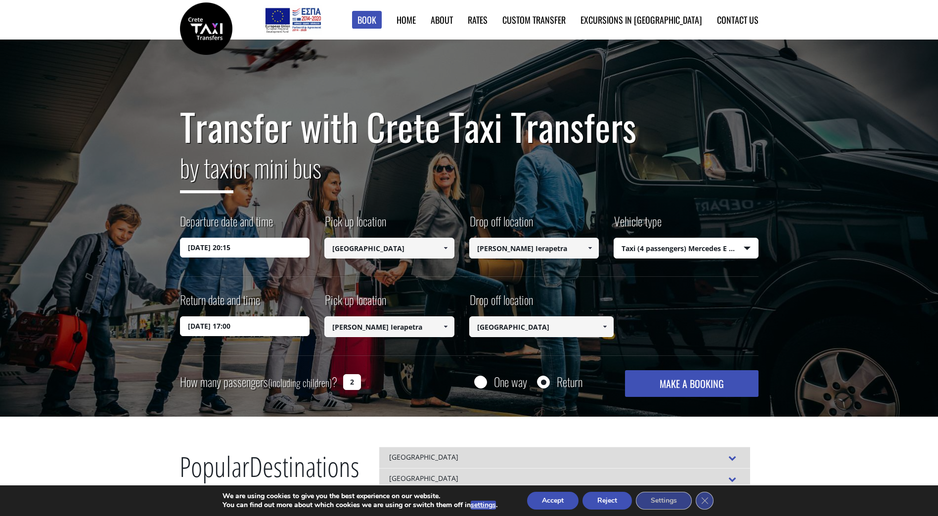
click at [700, 381] on button "MAKE A BOOKING" at bounding box center [691, 383] width 133 height 27
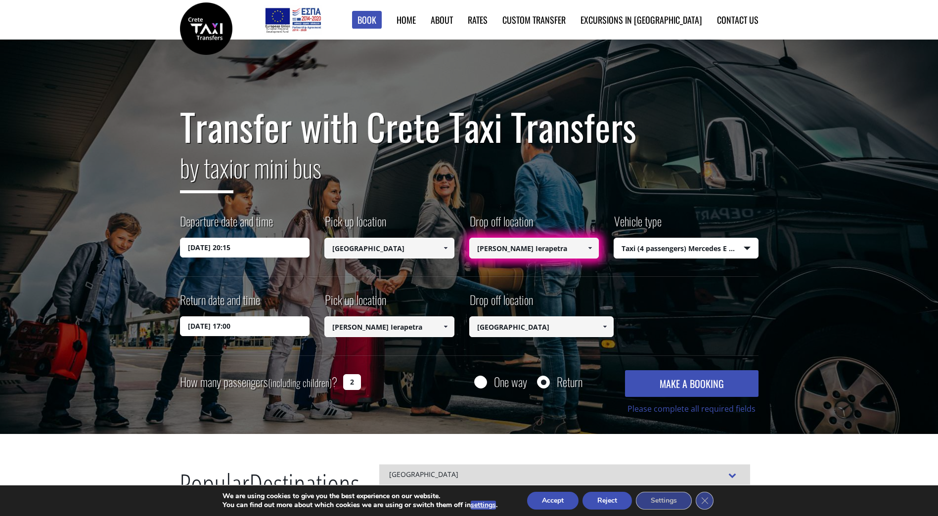
click at [541, 262] on div "Departure date and time [DATE] 20:15 Pick up location Select pickup location Se…" at bounding box center [469, 245] width 579 height 64
click at [553, 252] on input "[PERSON_NAME] Ierapetra" at bounding box center [534, 248] width 130 height 21
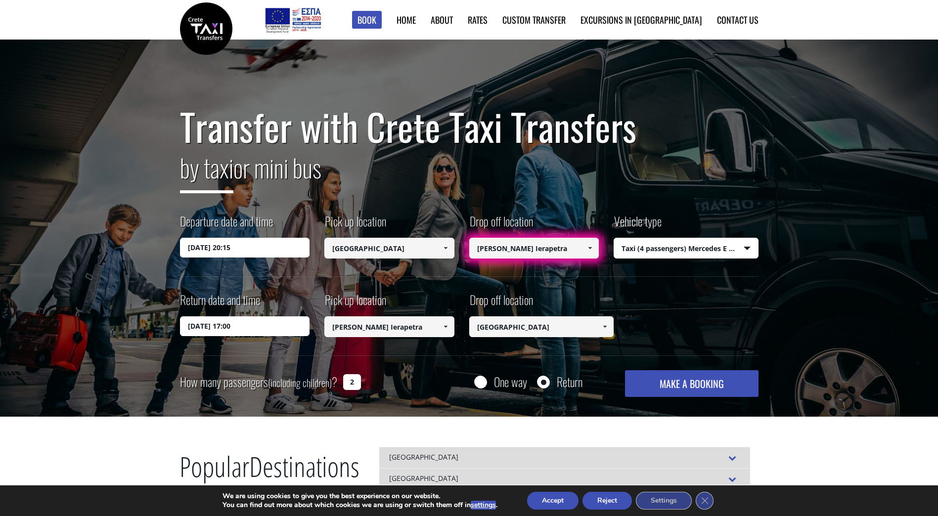
click at [509, 253] on input "[PERSON_NAME] Ierapetra" at bounding box center [534, 248] width 130 height 21
click at [586, 248] on link at bounding box center [590, 248] width 16 height 21
drag, startPoint x: 520, startPoint y: 244, endPoint x: 402, endPoint y: 244, distance: 117.7
click at [402, 244] on div "Departure date and time [DATE] 20:15 Pick up location Select pickup location Se…" at bounding box center [469, 245] width 579 height 64
click at [708, 385] on button "MAKE A BOOKING" at bounding box center [691, 383] width 133 height 27
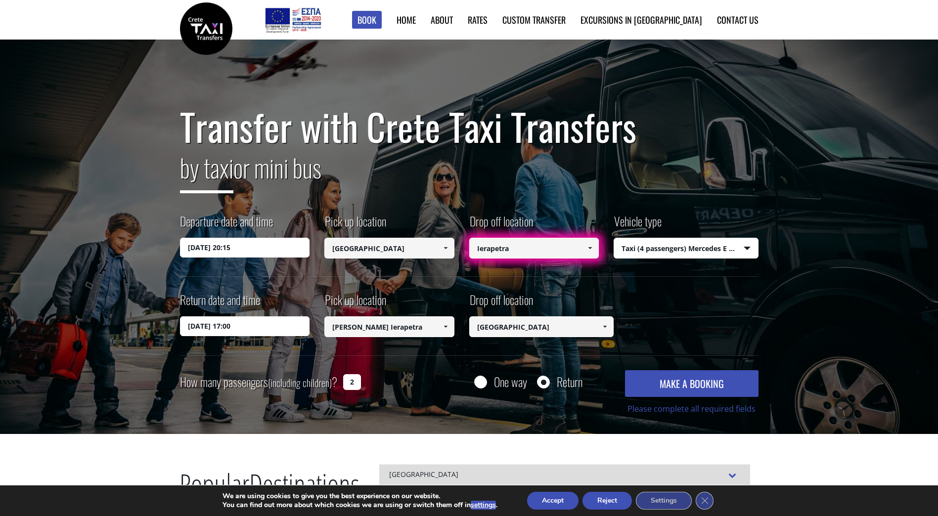
click at [597, 242] on link at bounding box center [590, 248] width 16 height 21
click at [594, 246] on span at bounding box center [590, 248] width 8 height 8
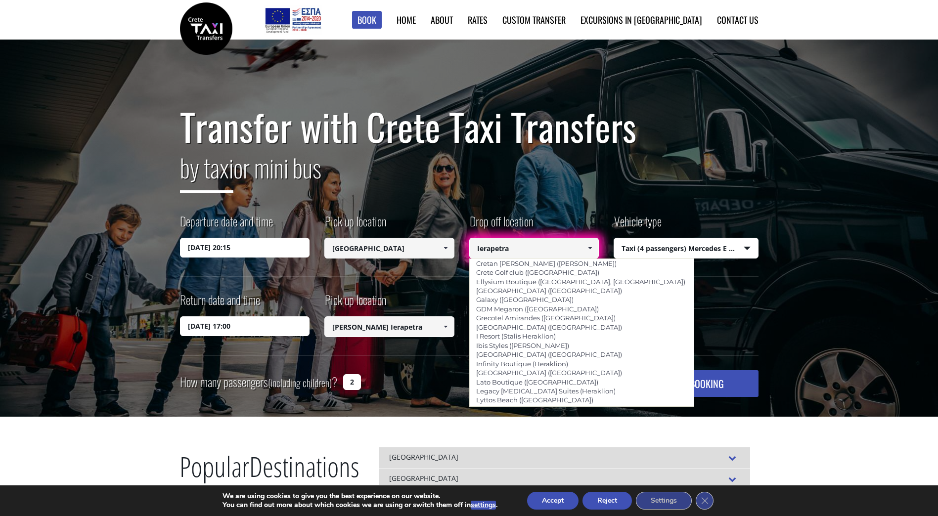
scroll to position [1088, 0]
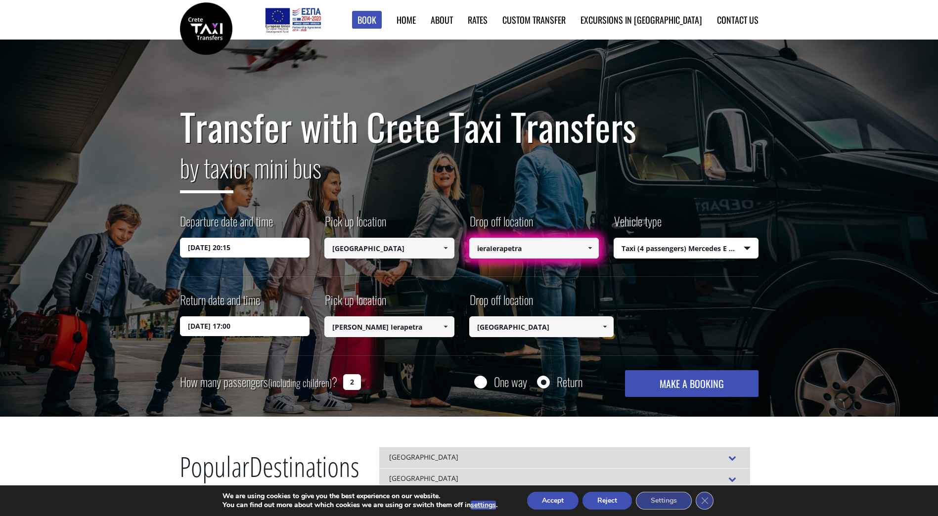
drag, startPoint x: 454, startPoint y: 247, endPoint x: 352, endPoint y: 247, distance: 101.9
click at [353, 247] on div "Departure date and time [DATE] 20:15 Pick up location Select pickup location Se…" at bounding box center [469, 245] width 579 height 64
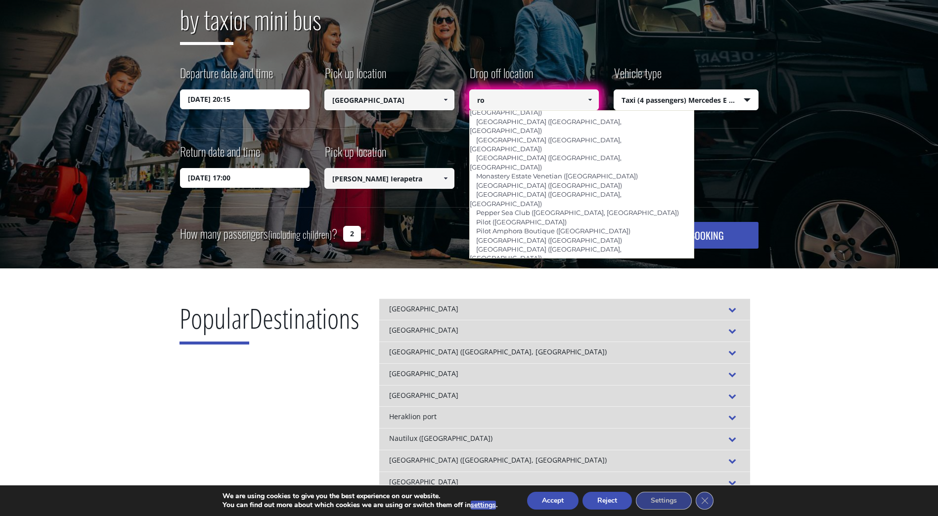
scroll to position [81, 0]
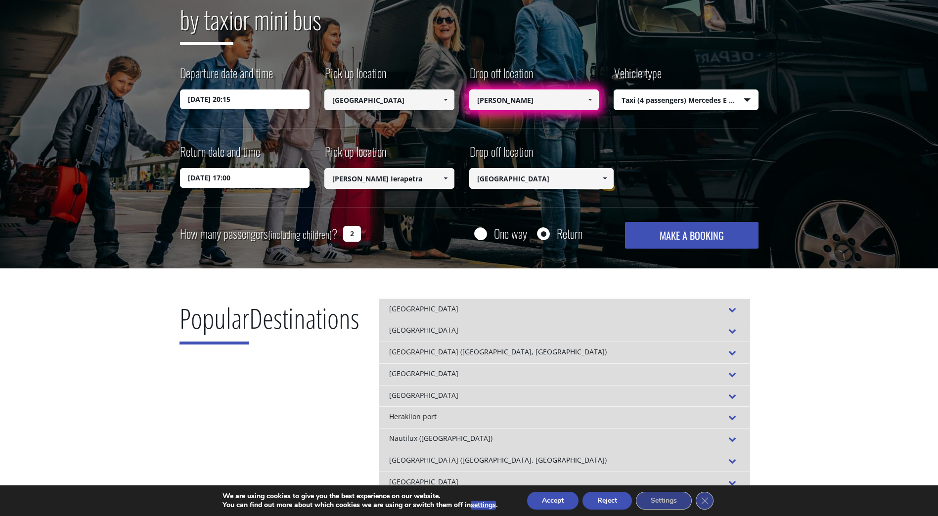
click at [625, 222] on button "MAKE A BOOKING" at bounding box center [691, 235] width 133 height 27
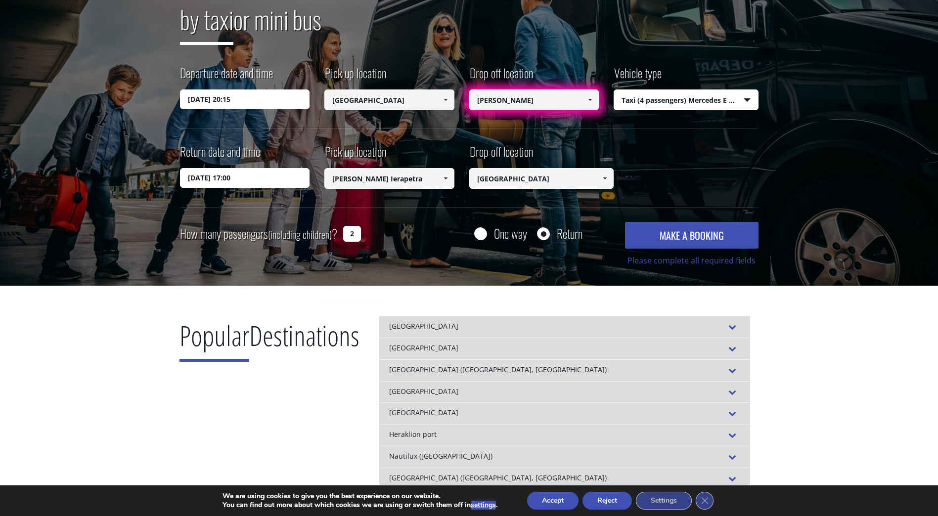
click at [694, 231] on button "MAKE A BOOKING" at bounding box center [691, 235] width 133 height 27
click at [693, 235] on button "MAKE A BOOKING" at bounding box center [691, 235] width 133 height 27
drag, startPoint x: 555, startPoint y: 100, endPoint x: 371, endPoint y: 88, distance: 184.9
click at [371, 88] on div "Departure date and time [DATE] 20:15 Pick up location Select pickup location Se…" at bounding box center [469, 96] width 579 height 64
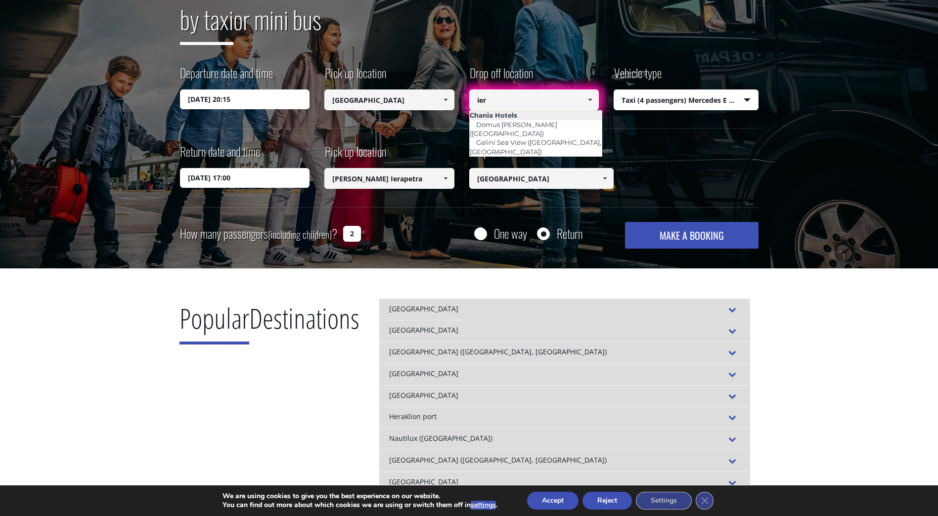
scroll to position [0, 0]
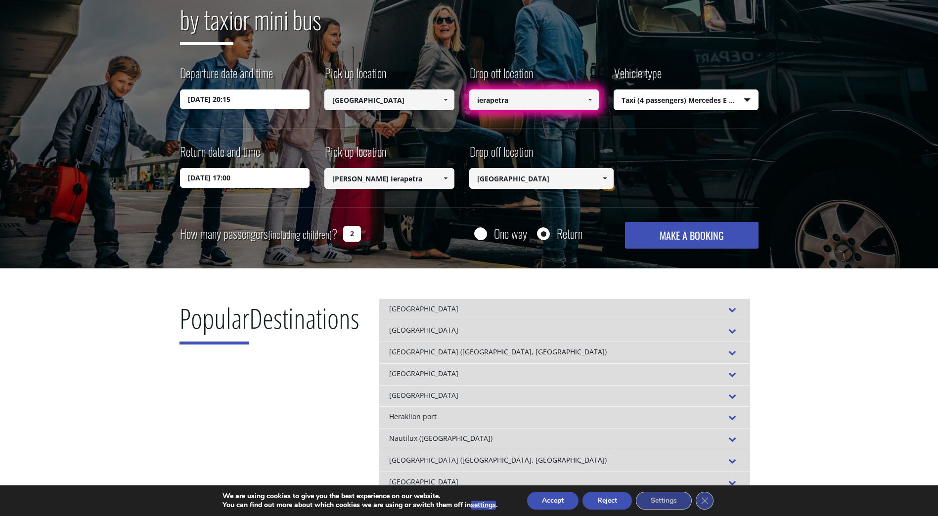
drag, startPoint x: 426, startPoint y: 178, endPoint x: 279, endPoint y: 175, distance: 146.9
click at [289, 181] on div "Return date and time [DATE] 17:00 Pick up location Select pickup location Selec…" at bounding box center [469, 175] width 579 height 64
click at [690, 243] on button "MAKE A BOOKING" at bounding box center [691, 235] width 133 height 27
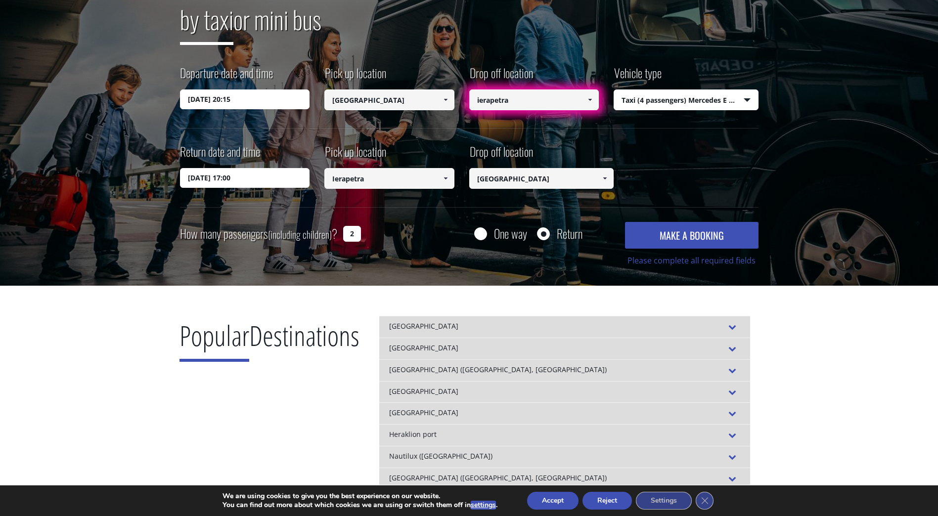
drag, startPoint x: 384, startPoint y: 181, endPoint x: 247, endPoint y: 179, distance: 137.0
click at [247, 179] on div "Return date and time [DATE] 17:00 Pick up location Select pickup location Selec…" at bounding box center [469, 175] width 579 height 64
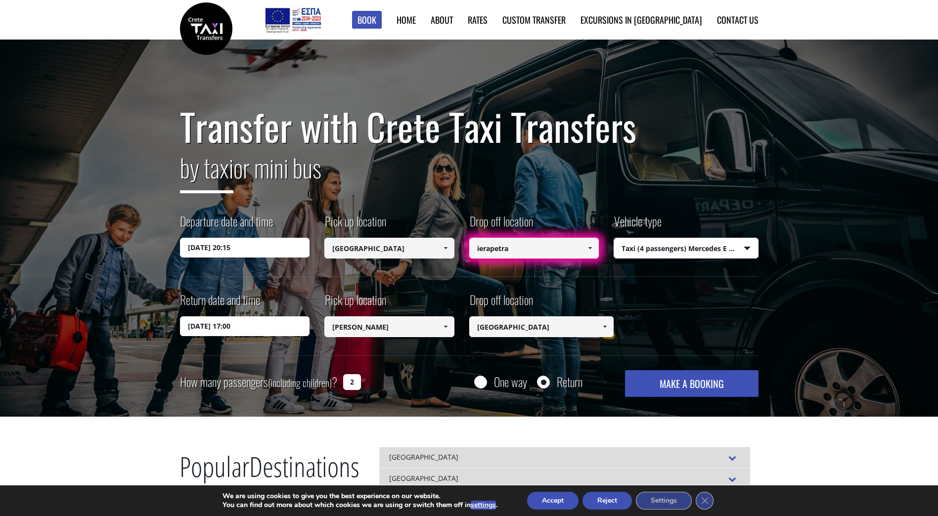
click at [552, 250] on input "ierapetra" at bounding box center [534, 248] width 130 height 21
drag, startPoint x: 459, startPoint y: 247, endPoint x: 472, endPoint y: 239, distance: 16.0
click at [450, 246] on div "Departure date and time [DATE] 20:15 Pick up location Select pickup location Se…" at bounding box center [469, 245] width 579 height 64
click at [743, 21] on link "Contact us" at bounding box center [738, 19] width 42 height 13
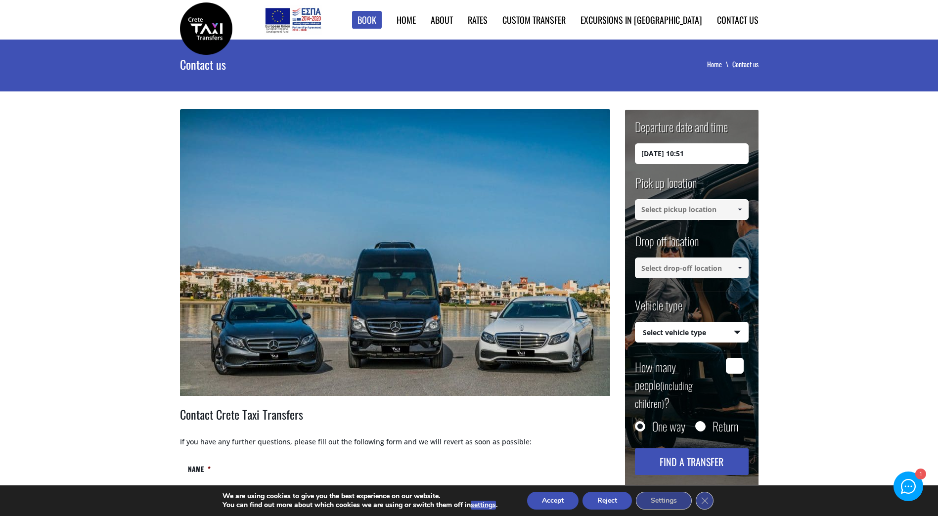
click at [734, 270] on link at bounding box center [740, 268] width 16 height 21
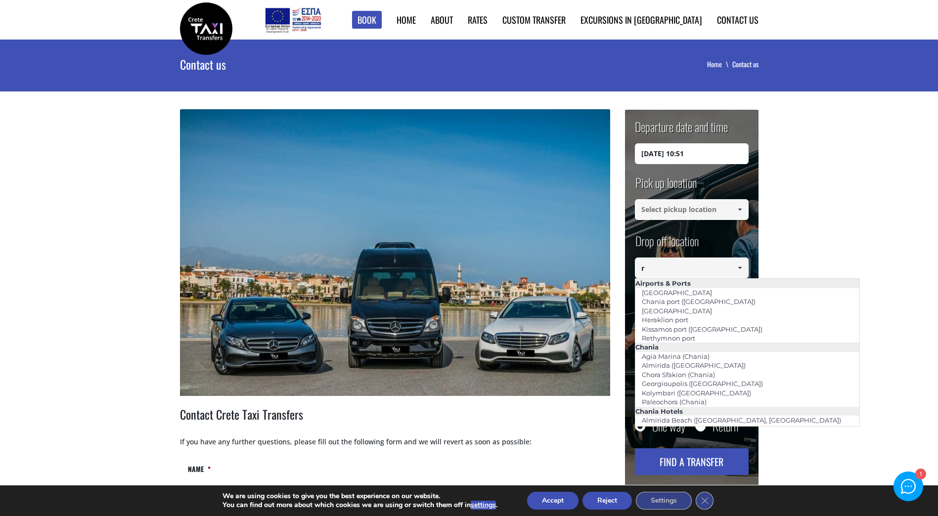
type input "r"
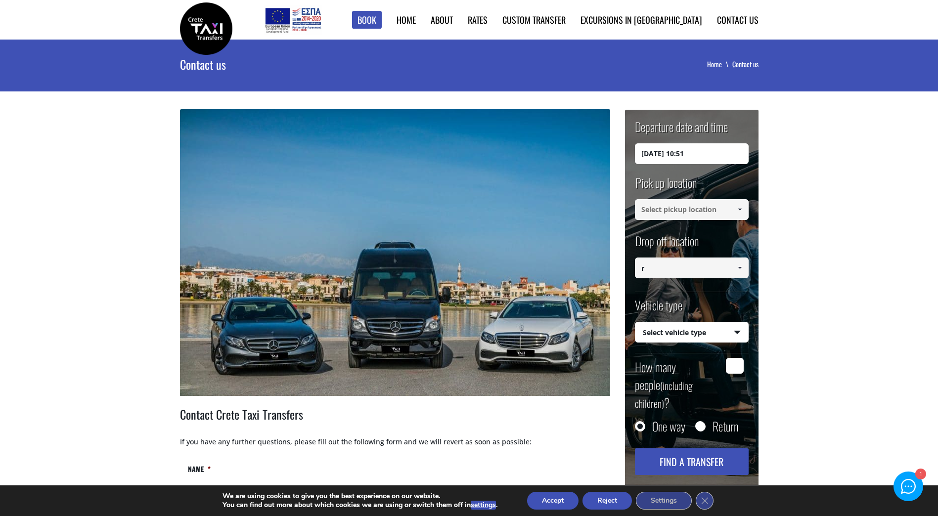
click at [822, 198] on main "Contact us Home Contact us + Contact Crete Taxi Transfers If you have any furth…" at bounding box center [469, 474] width 938 height 869
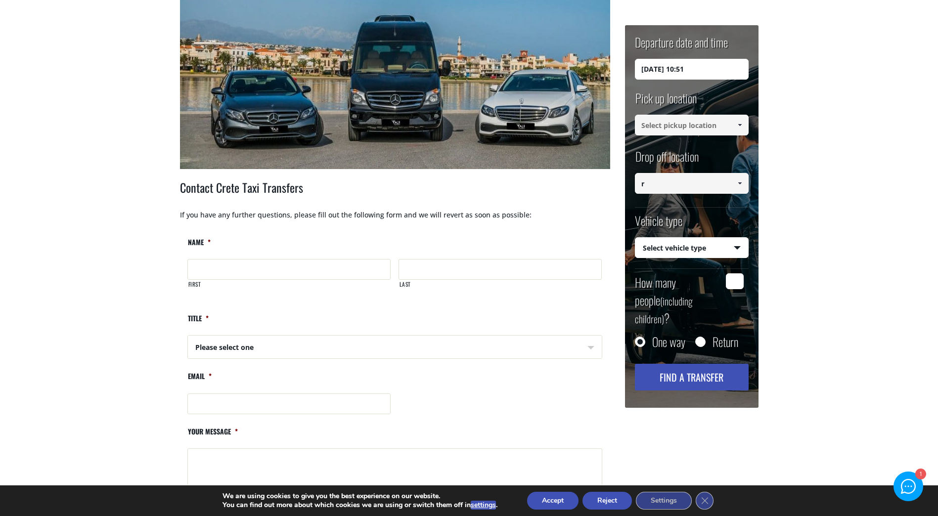
scroll to position [297, 0]
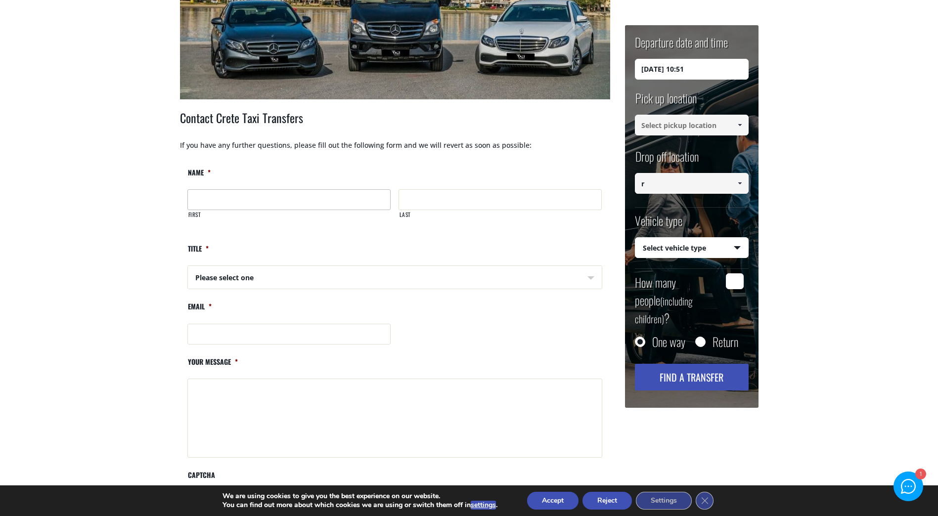
click at [280, 203] on input "First" at bounding box center [288, 199] width 203 height 21
type input "Nicole"
type input "Spath"
click at [356, 289] on select "Please select one Mr Mrs" at bounding box center [289, 278] width 203 height 24
select select "Mrs"
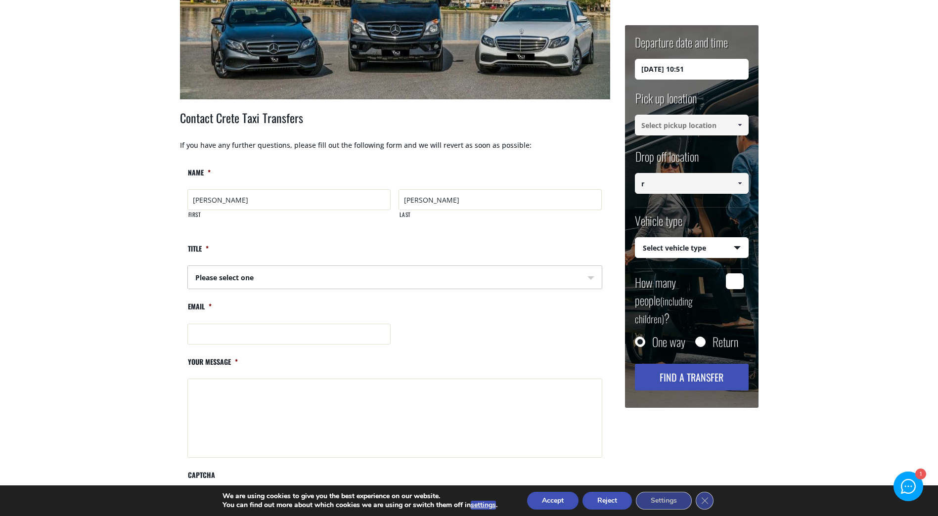
click at [188, 266] on select "Please select one Mr Mrs" at bounding box center [289, 278] width 203 height 24
click at [280, 341] on input "Email *" at bounding box center [289, 334] width 204 height 21
type input "ncspath@gmail.com"
click at [285, 413] on textarea "Your message *" at bounding box center [394, 418] width 415 height 79
drag, startPoint x: 273, startPoint y: 418, endPoint x: 294, endPoint y: 403, distance: 26.9
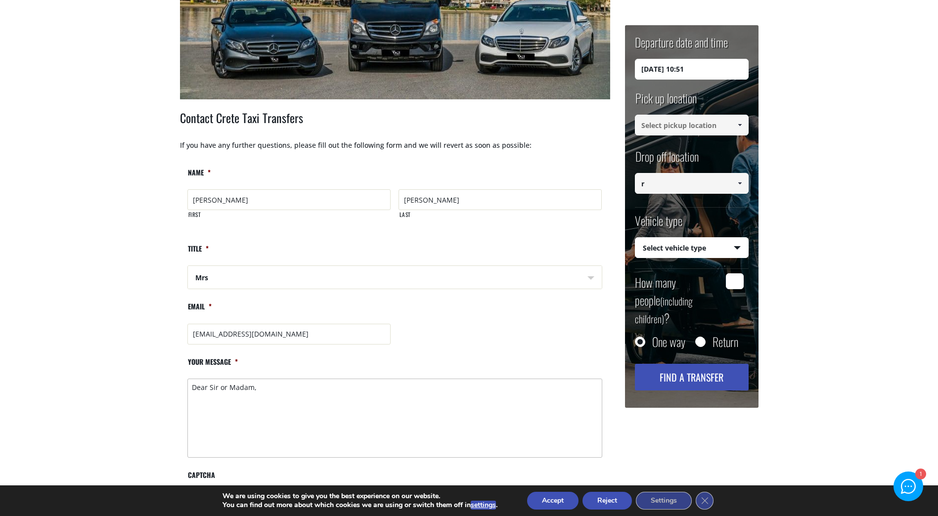
click at [273, 415] on textarea "Dear Sir or Madam," at bounding box center [394, 418] width 415 height 79
drag, startPoint x: 202, startPoint y: 393, endPoint x: 138, endPoint y: 383, distance: 65.1
click at [138, 383] on main "Contact us Home Contact us + Contact Crete Taxi Transfers If you have any furth…" at bounding box center [469, 177] width 938 height 869
paste textarea "I would like to submit a transfer request via your website, but unfortunately, …"
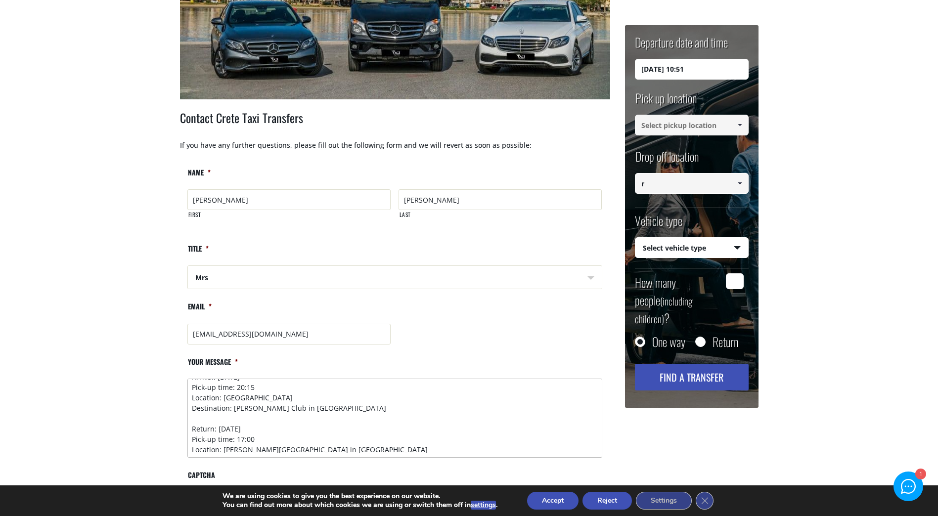
scroll to position [0, 0]
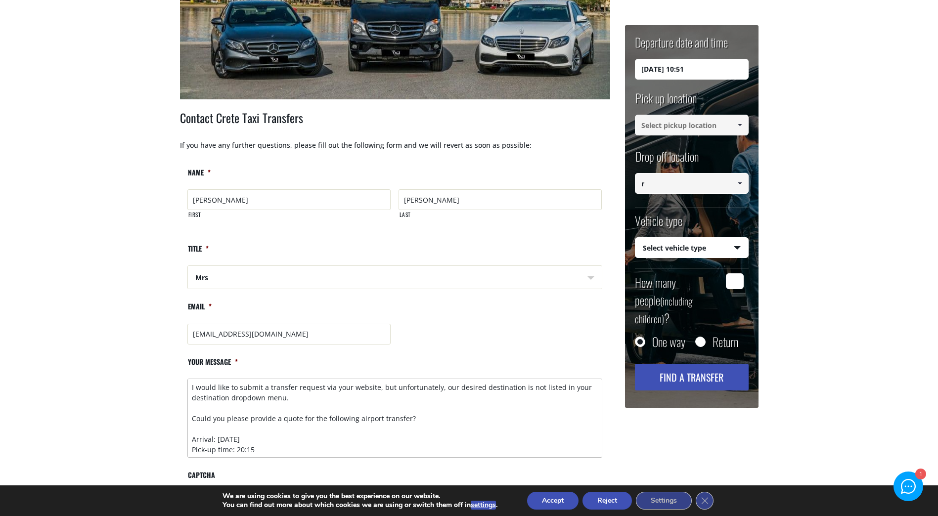
click at [192, 385] on textarea "I would like to submit a transfer request via your website, but unfortunately, …" at bounding box center [394, 418] width 415 height 79
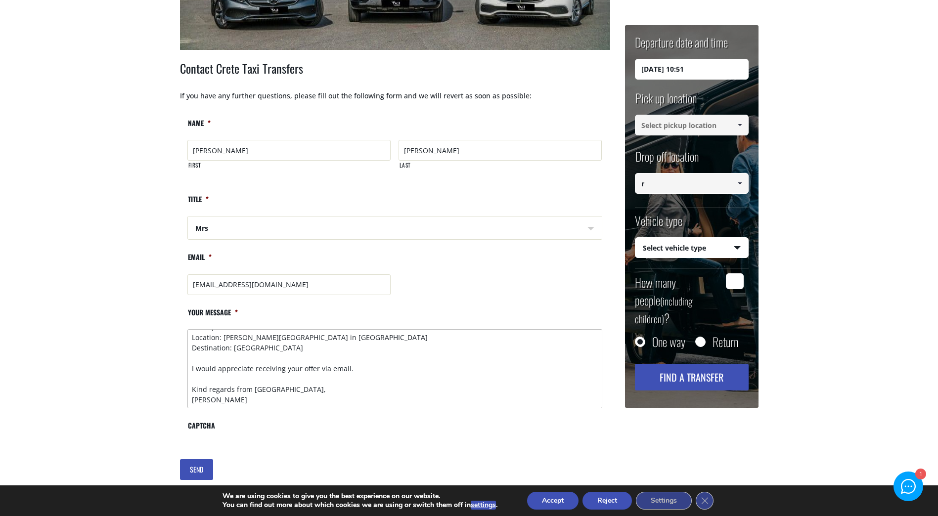
type textarea "Dear Sir or Madam, I would like to submit a transfer request via your website, …"
click at [201, 469] on input "SEND" at bounding box center [196, 469] width 33 height 21
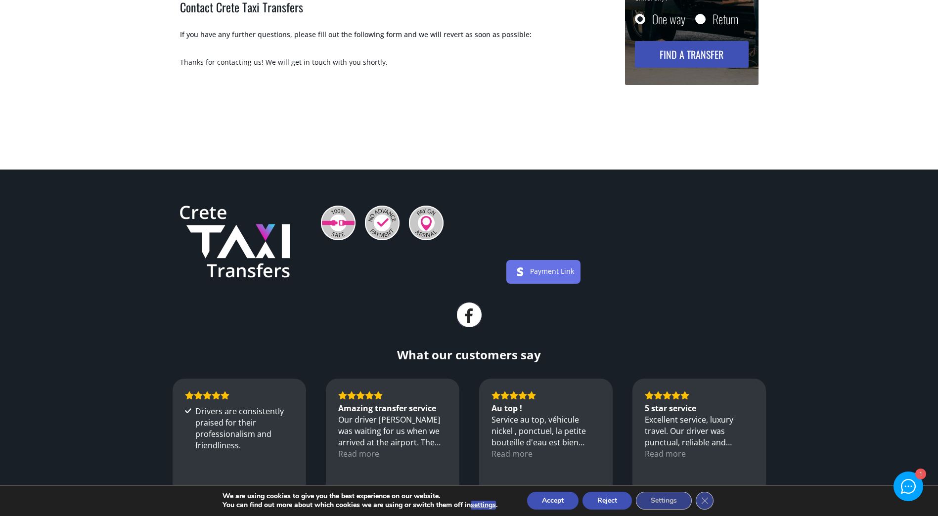
scroll to position [0, 0]
